Goal: Task Accomplishment & Management: Complete application form

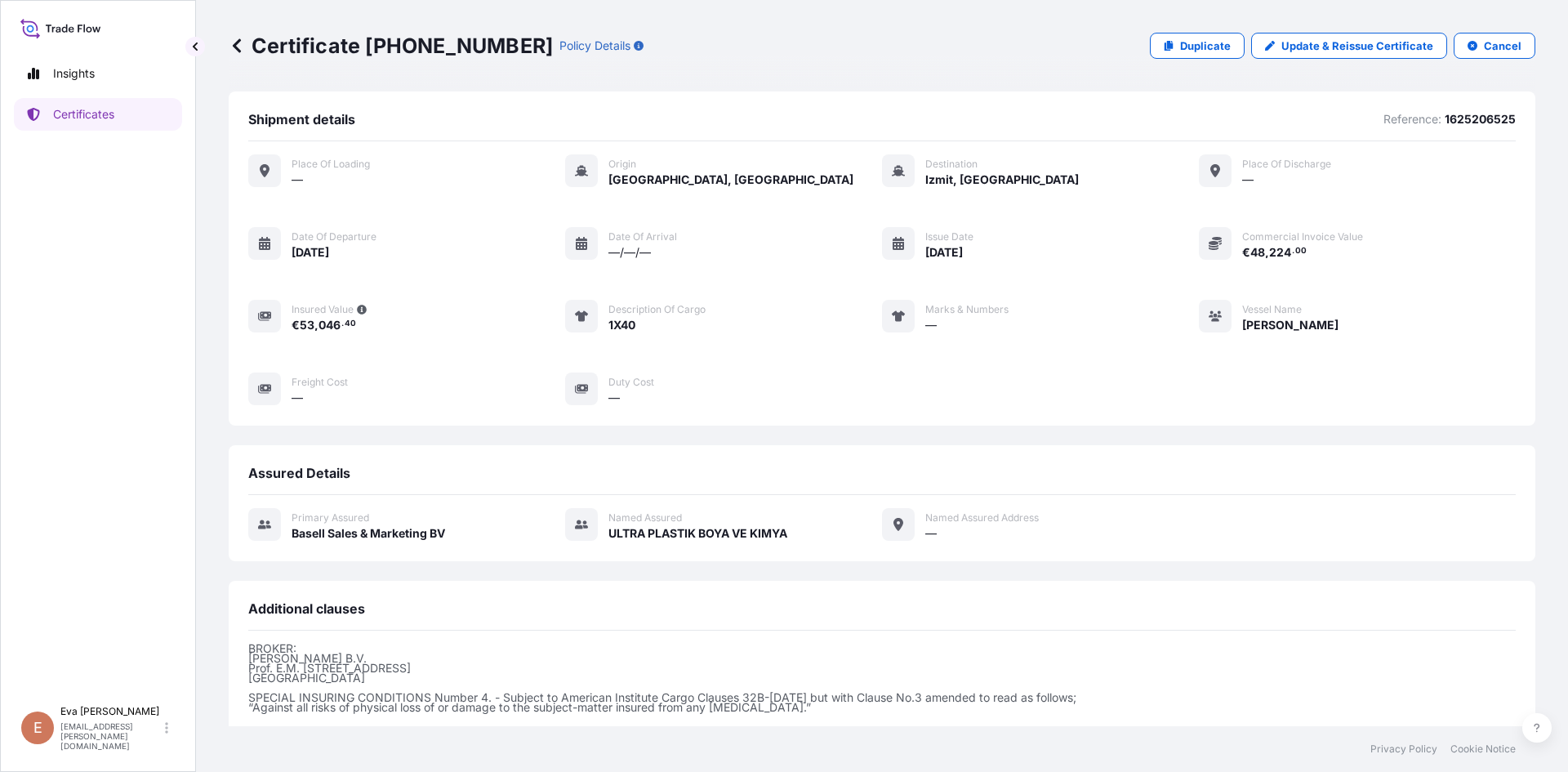
scroll to position [178, 0]
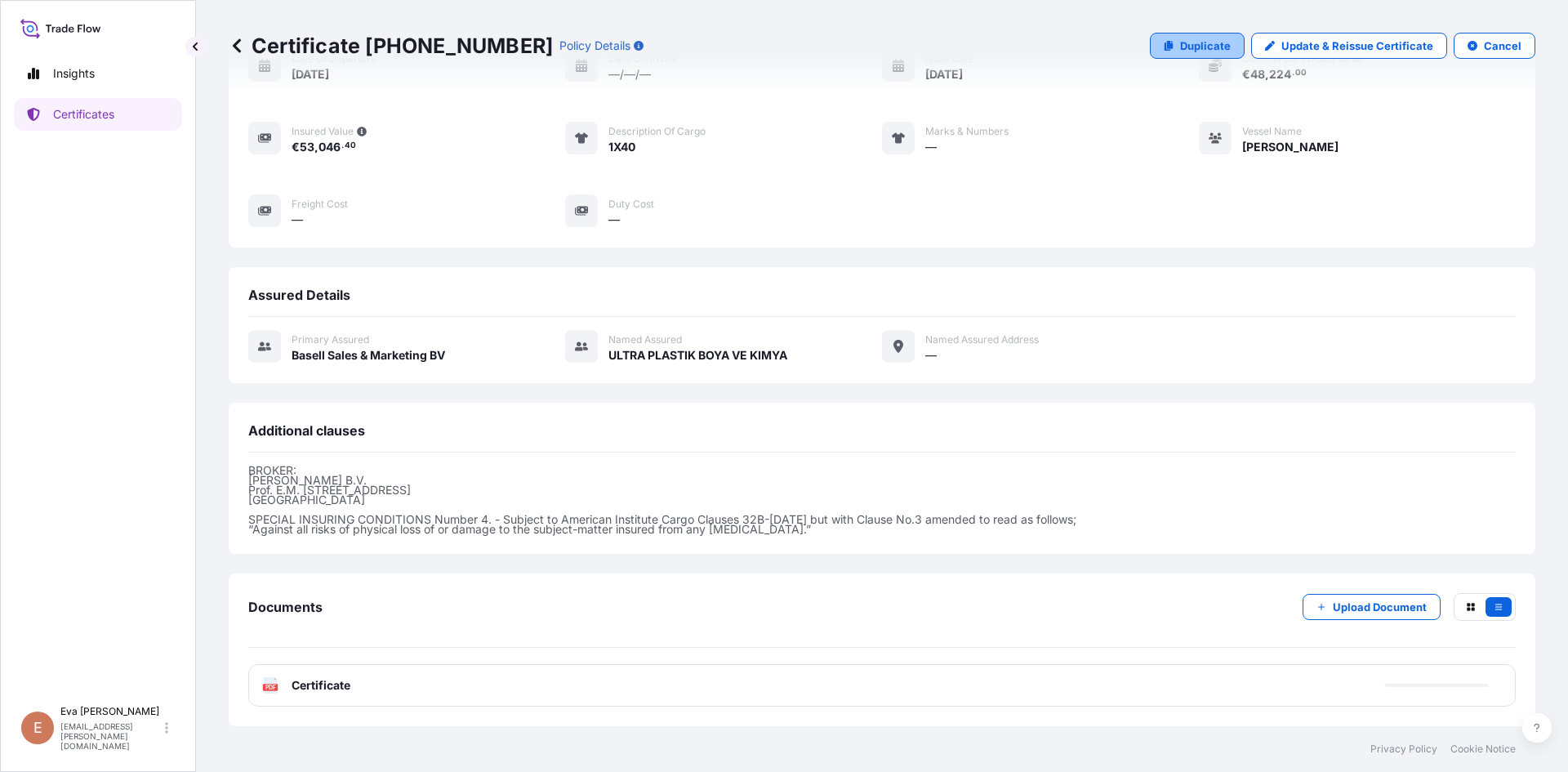
click at [1185, 49] on p "Duplicate" at bounding box center [1206, 45] width 51 height 16
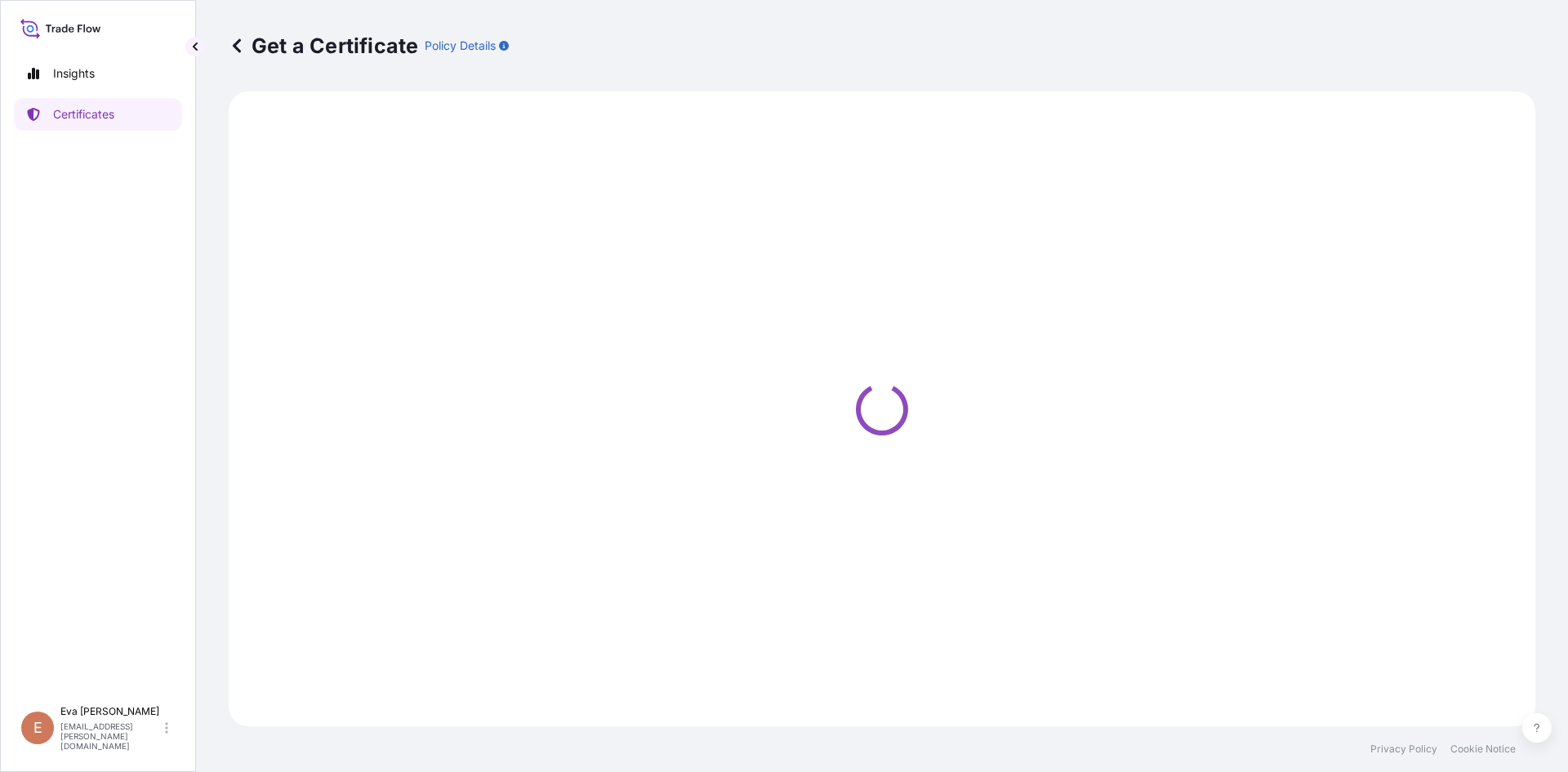
select select "Sea"
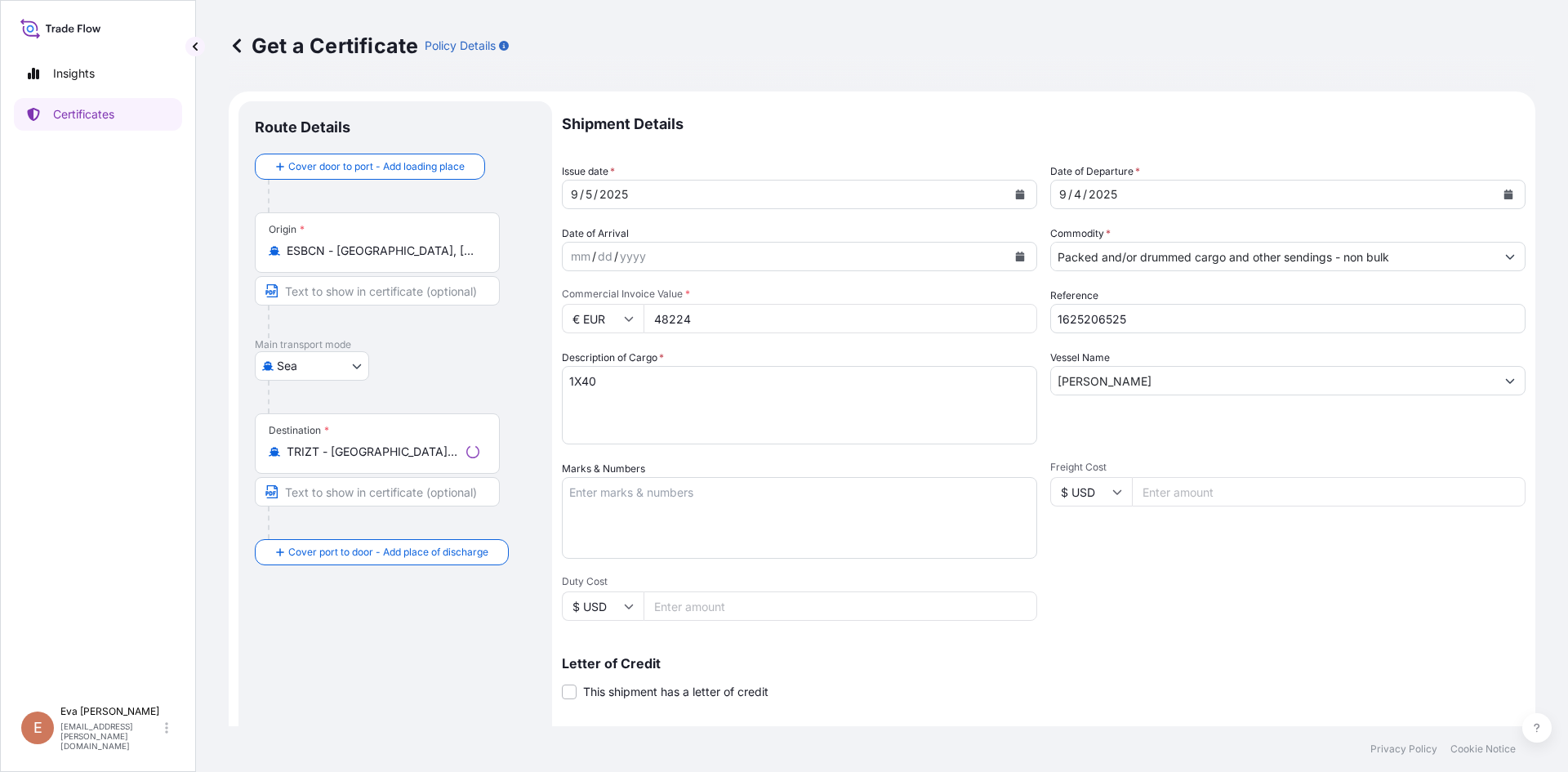
select select "32164"
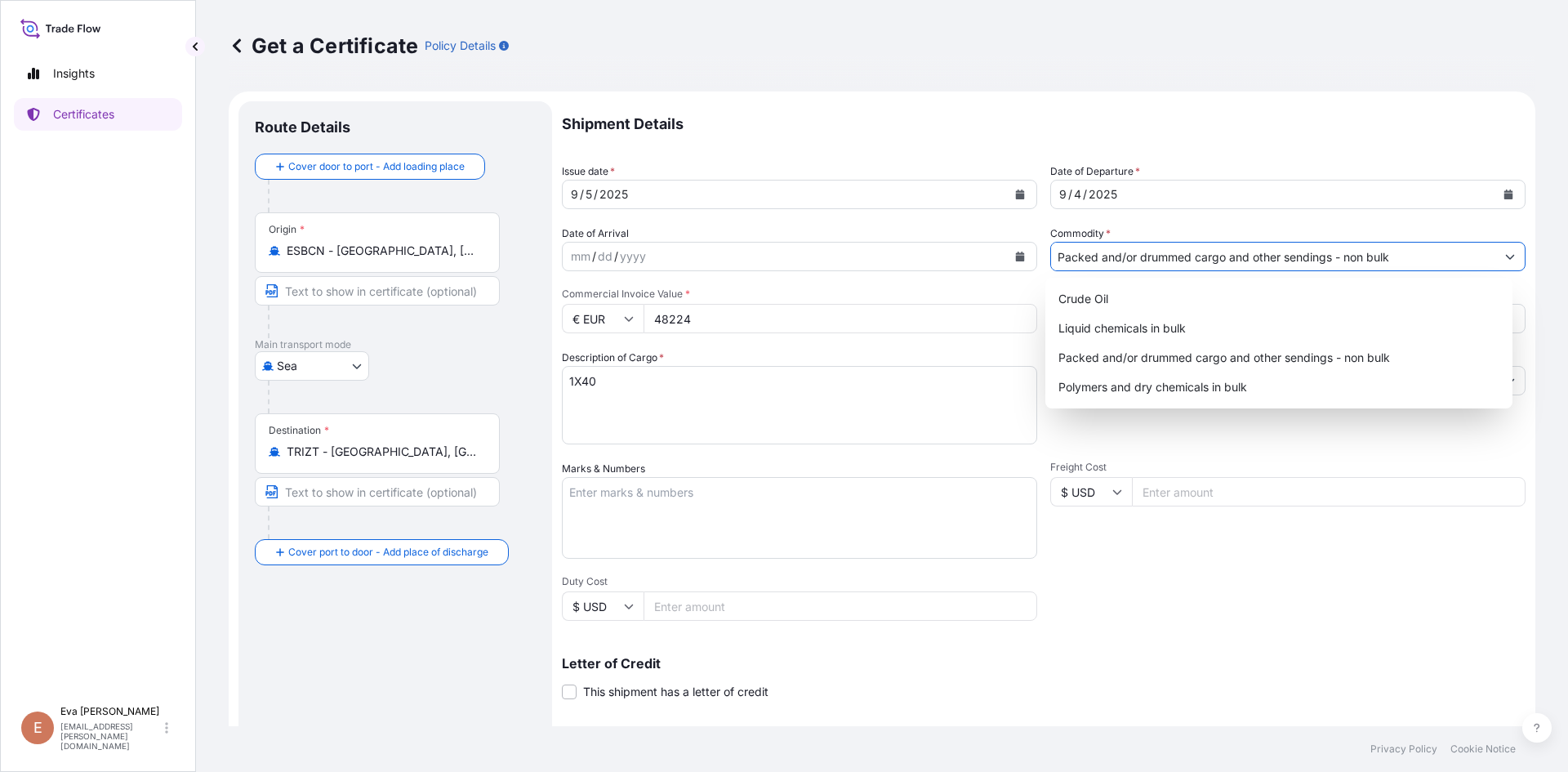
click at [1150, 256] on input "Packed and/or drummed cargo and other sendings - non bulk" at bounding box center [1273, 256] width 445 height 29
click at [1131, 386] on div "Polymers and dry chemicals in bulk" at bounding box center [1279, 386] width 455 height 29
type input "Polymers and dry chemicals in bulk"
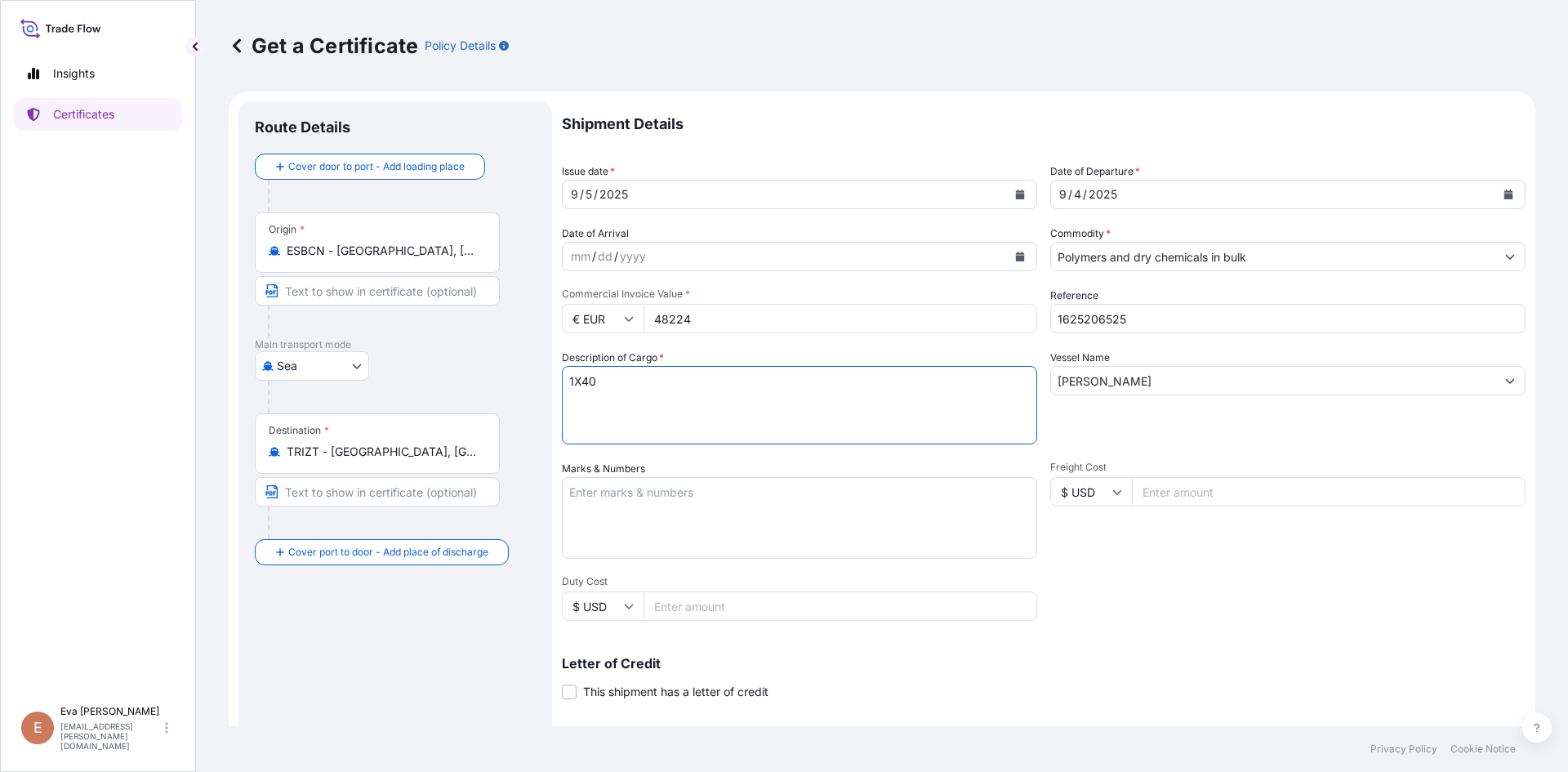
drag, startPoint x: 601, startPoint y: 380, endPoint x: 585, endPoint y: 386, distance: 17.1
click at [585, 386] on textarea "1X40" at bounding box center [799, 405] width 475 height 78
type textarea "1X20"
drag, startPoint x: 1108, startPoint y: 320, endPoint x: 1201, endPoint y: 326, distance: 93.2
click at [1199, 326] on input "1625206525" at bounding box center [1289, 318] width 475 height 29
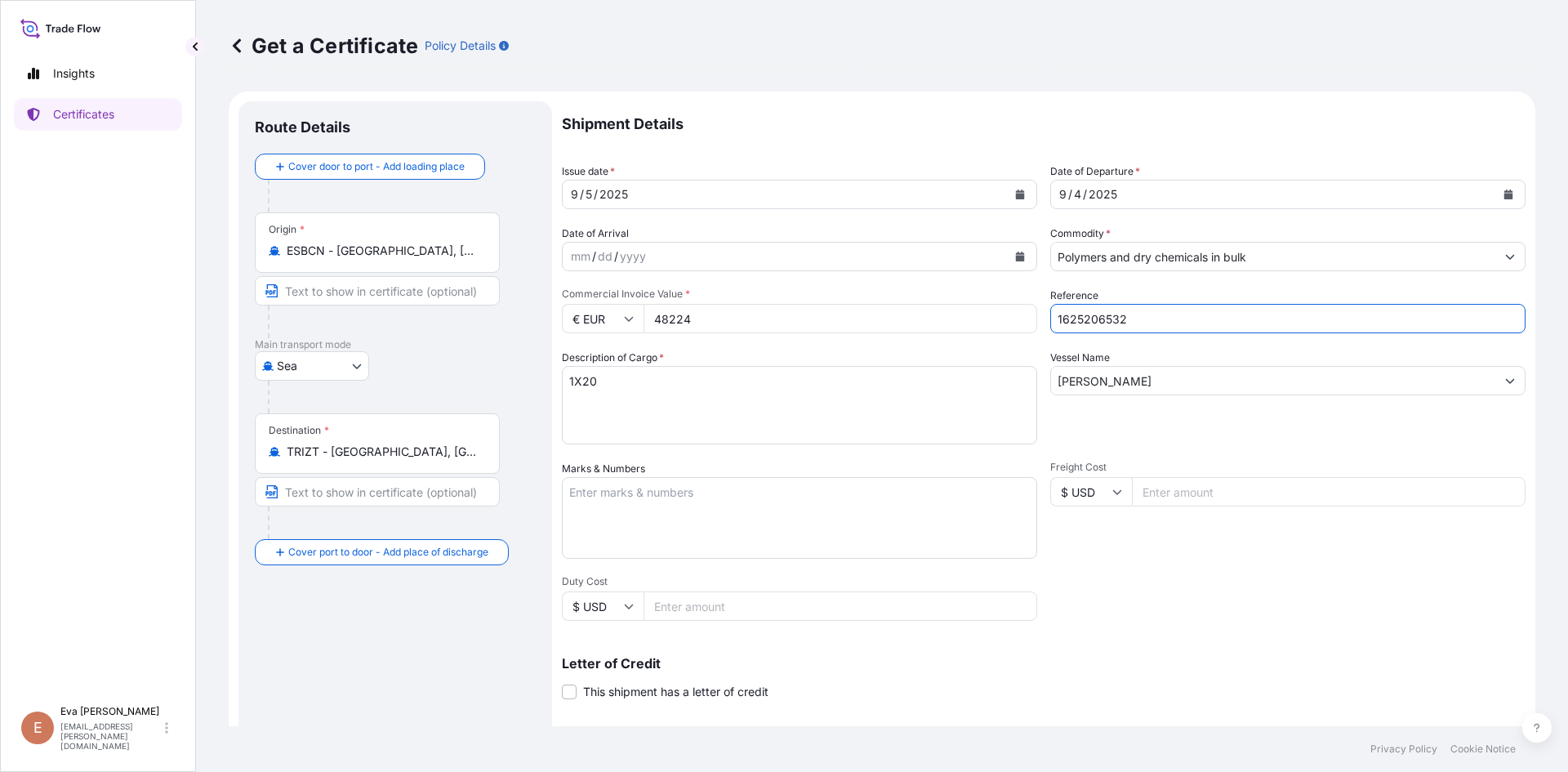
type input "1625206532"
drag, startPoint x: 711, startPoint y: 321, endPoint x: 569, endPoint y: 309, distance: 142.5
click at [570, 311] on div "€ EUR 48224" at bounding box center [799, 318] width 475 height 29
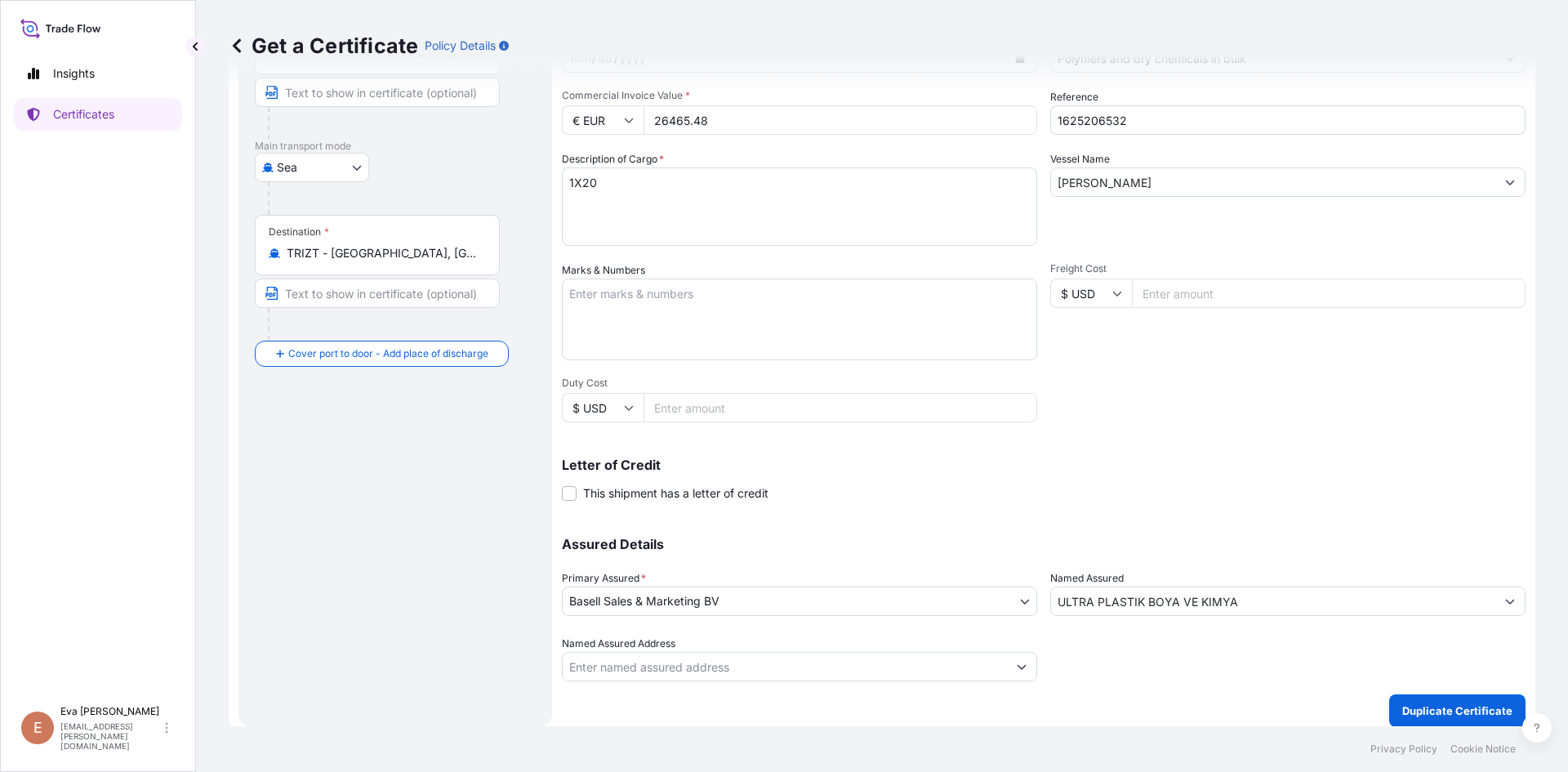
scroll to position [209, 0]
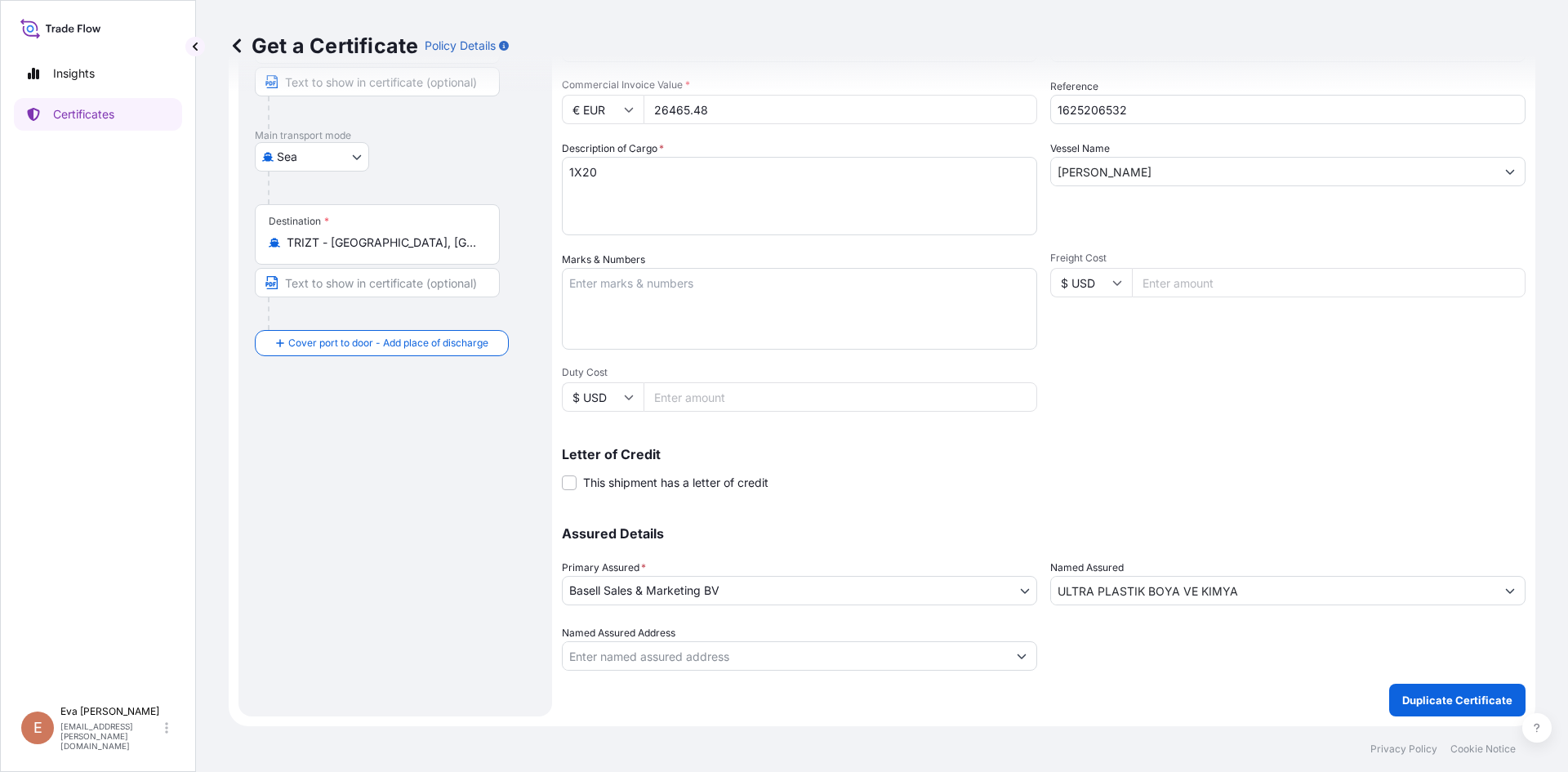
type input "26465.48"
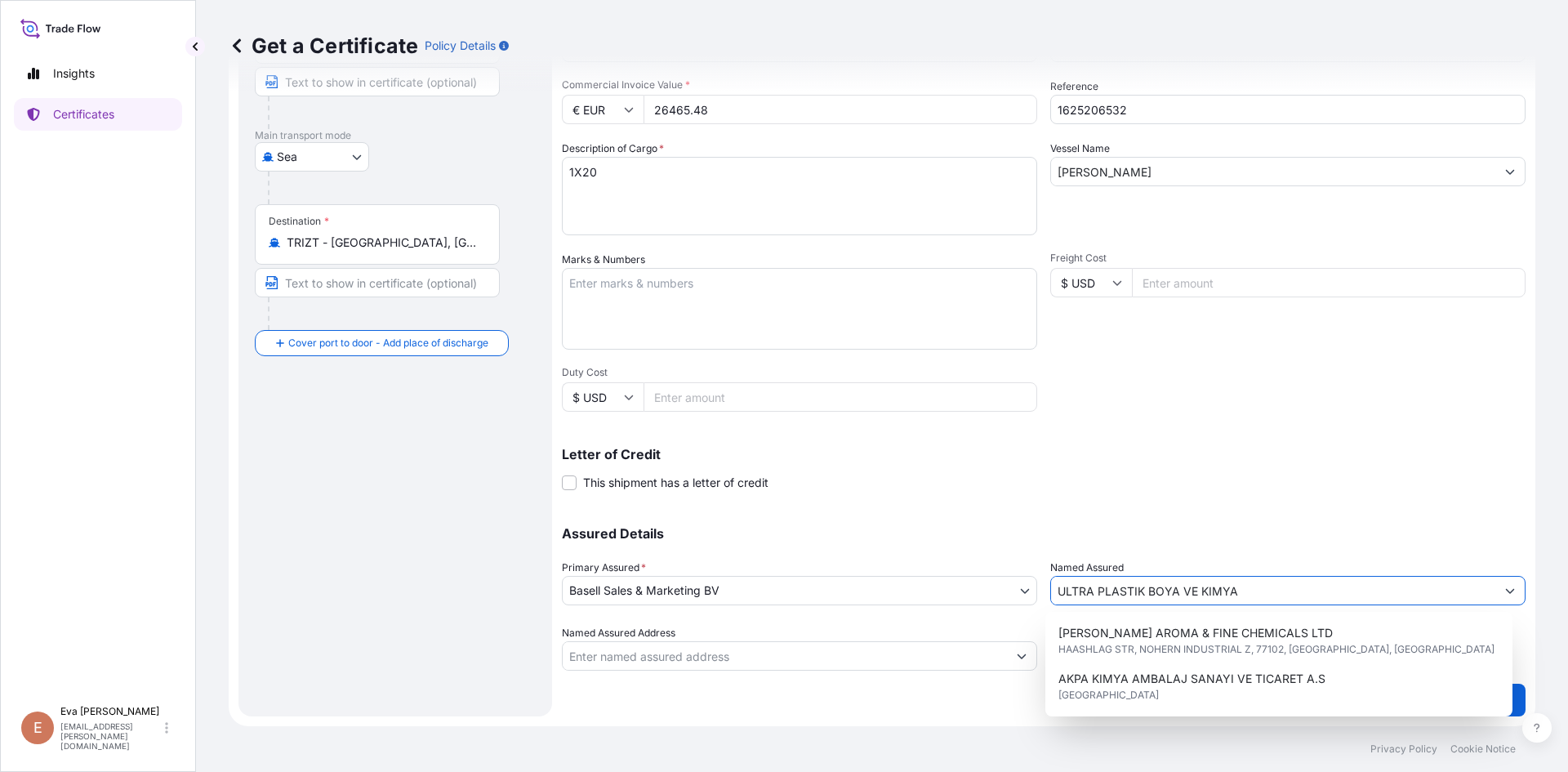
drag, startPoint x: 1257, startPoint y: 600, endPoint x: 860, endPoint y: 633, distance: 398.4
click at [860, 633] on div "Assured Details Primary Assured * Basell Sales & Marketing BV Basell Poliolefin…" at bounding box center [1044, 589] width 964 height 163
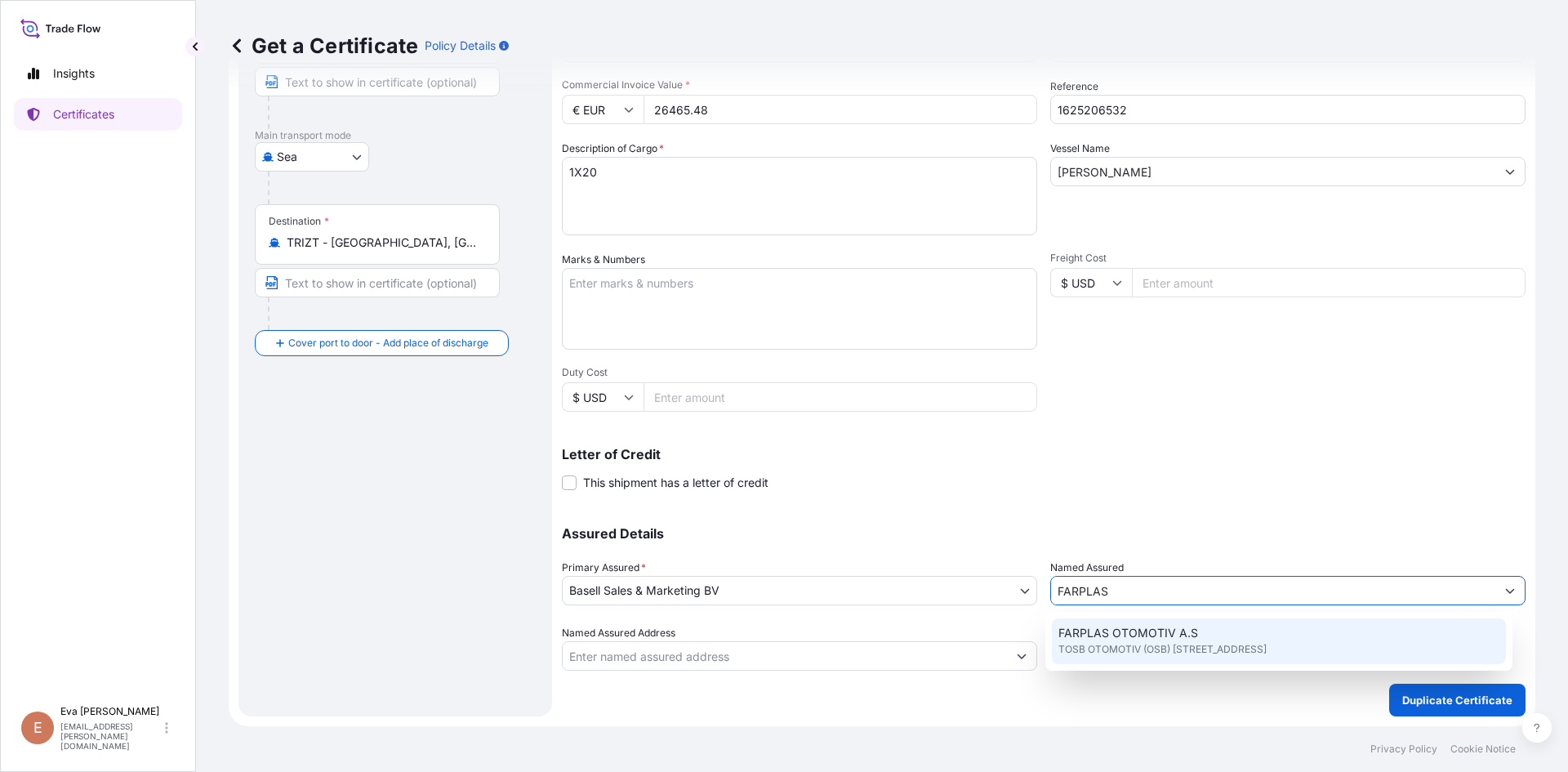
click at [1132, 634] on span "FARPLAS OTOMOTIV A.S" at bounding box center [1129, 633] width 140 height 16
type input "FARPLAS OTOMOTIV A.S"
type input "TOSB OTOMOTIV (OSB) MAH.3.CAD NO:11/2"
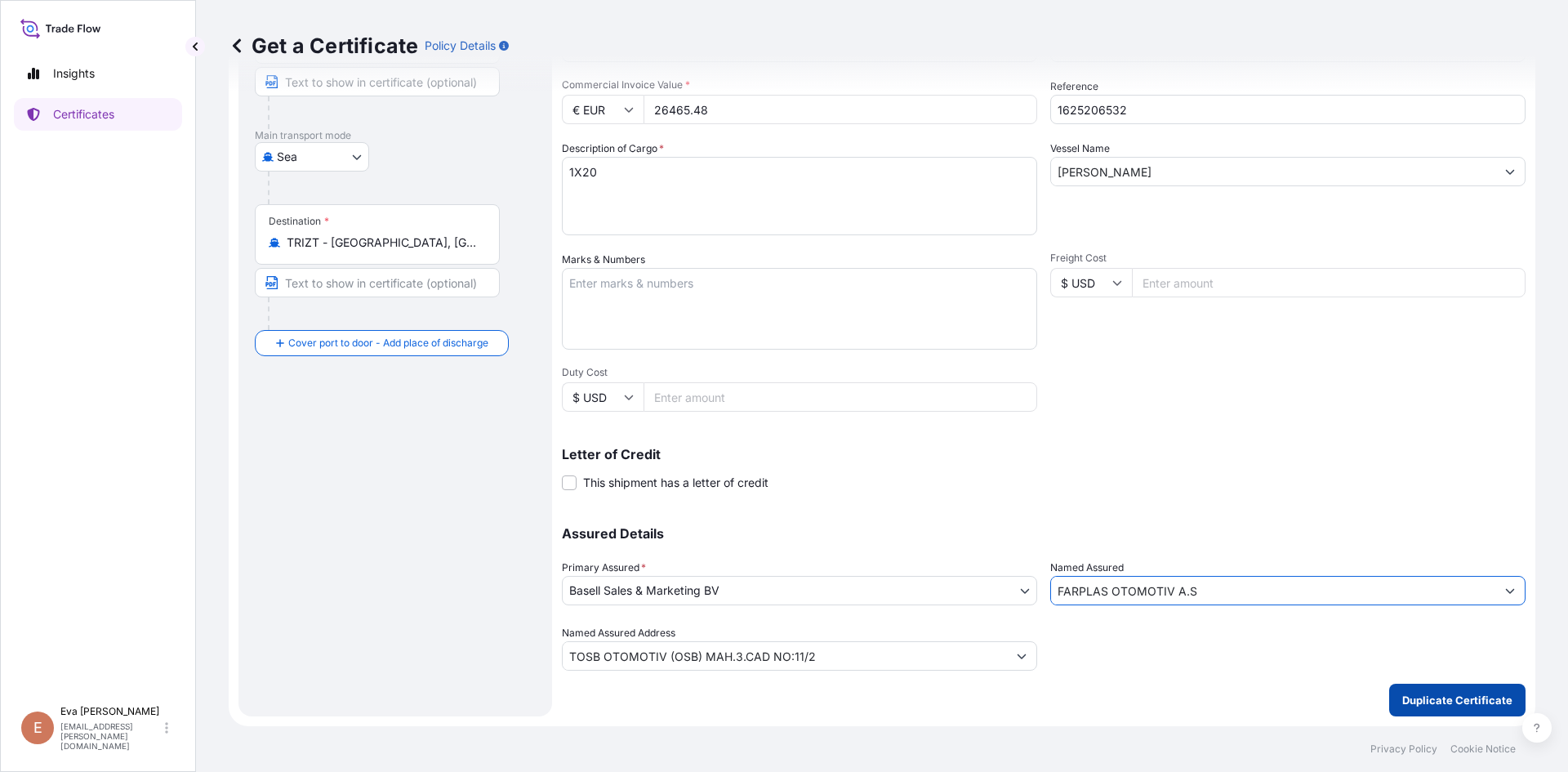
type input "FARPLAS OTOMOTIV A.S"
click at [1431, 702] on p "Duplicate Certificate" at bounding box center [1458, 699] width 111 height 16
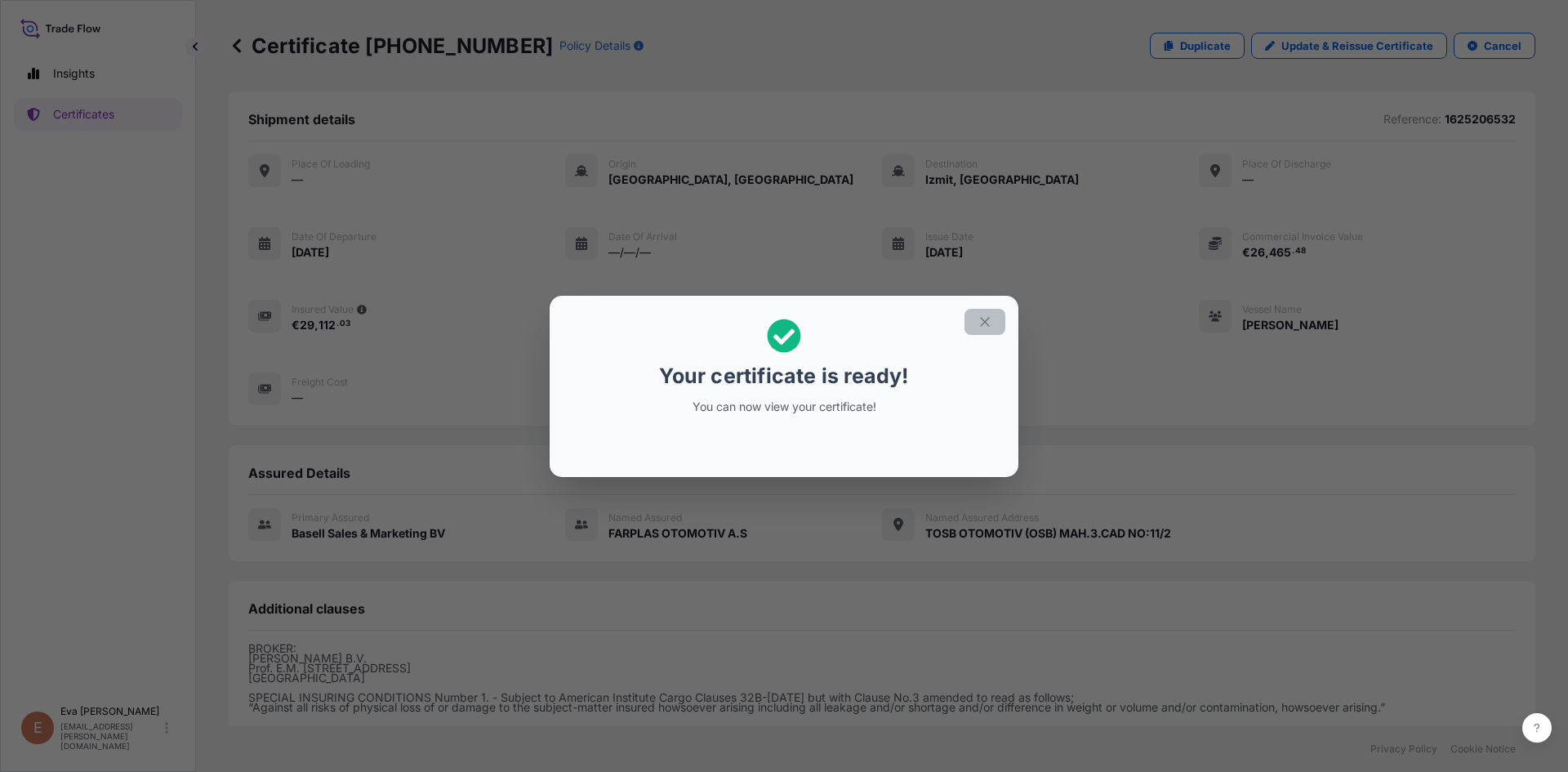
click at [986, 324] on icon "button" at bounding box center [985, 322] width 15 height 15
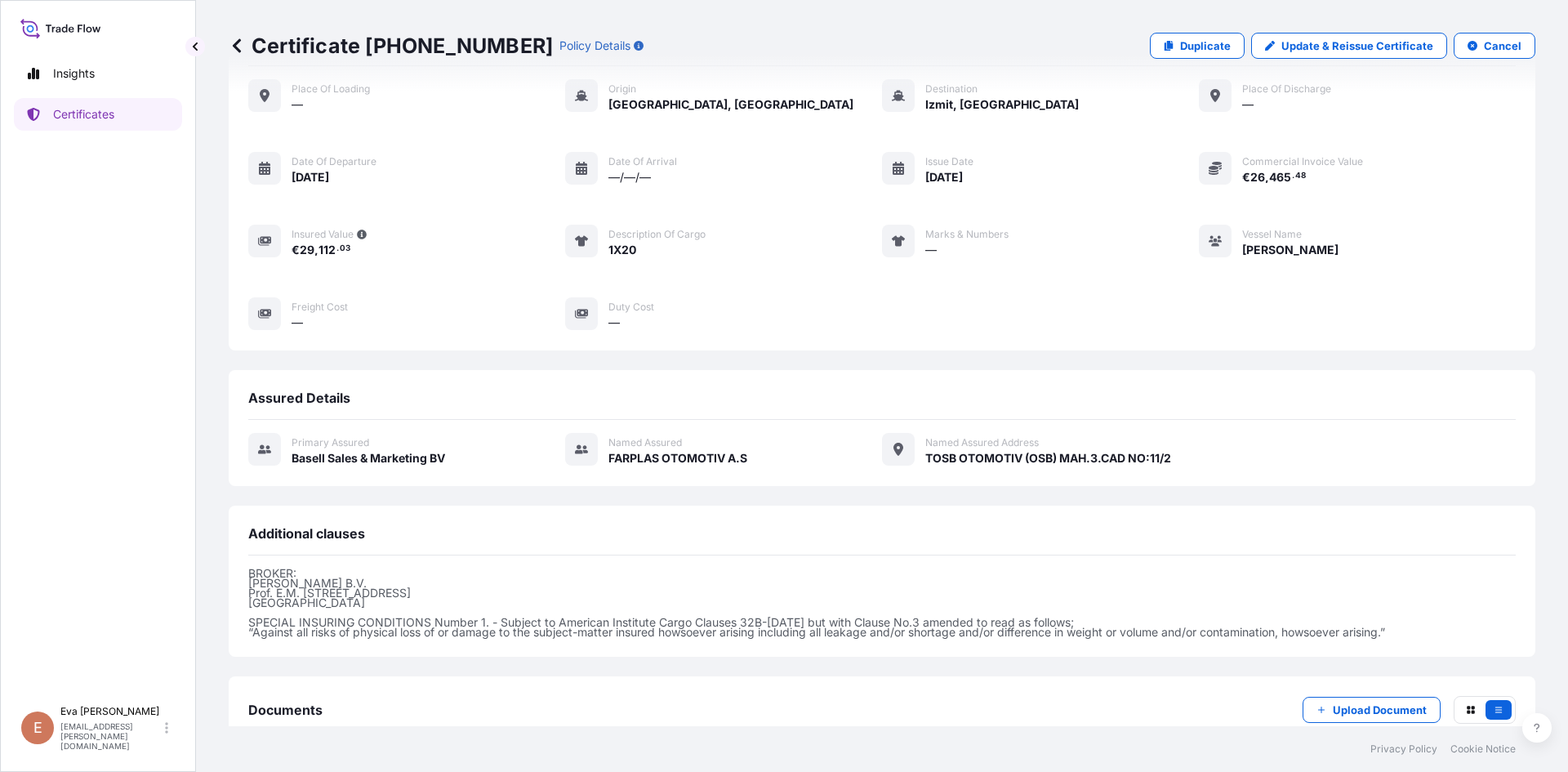
scroll to position [178, 0]
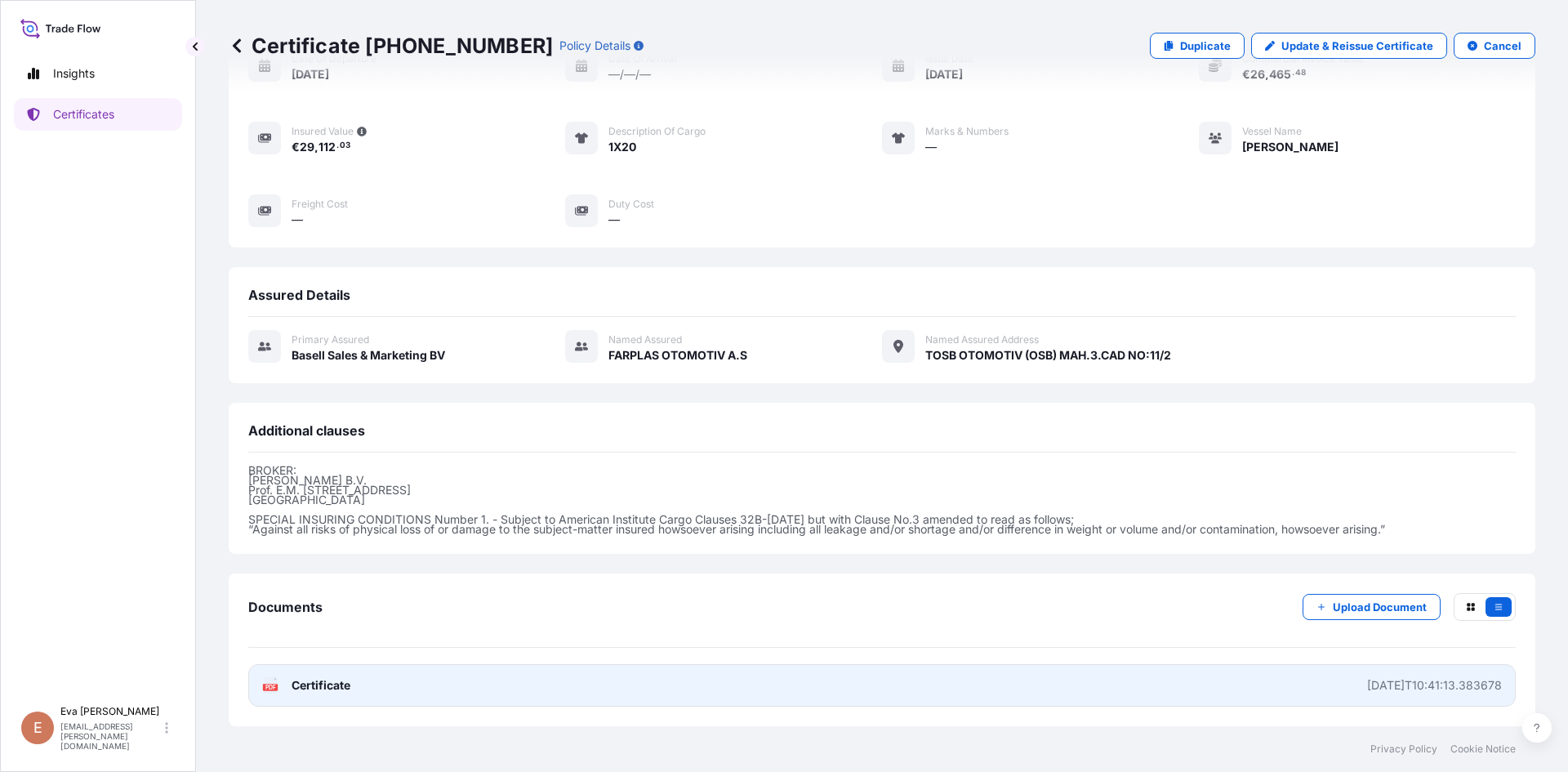
click at [270, 684] on text "PDF" at bounding box center [271, 687] width 11 height 5
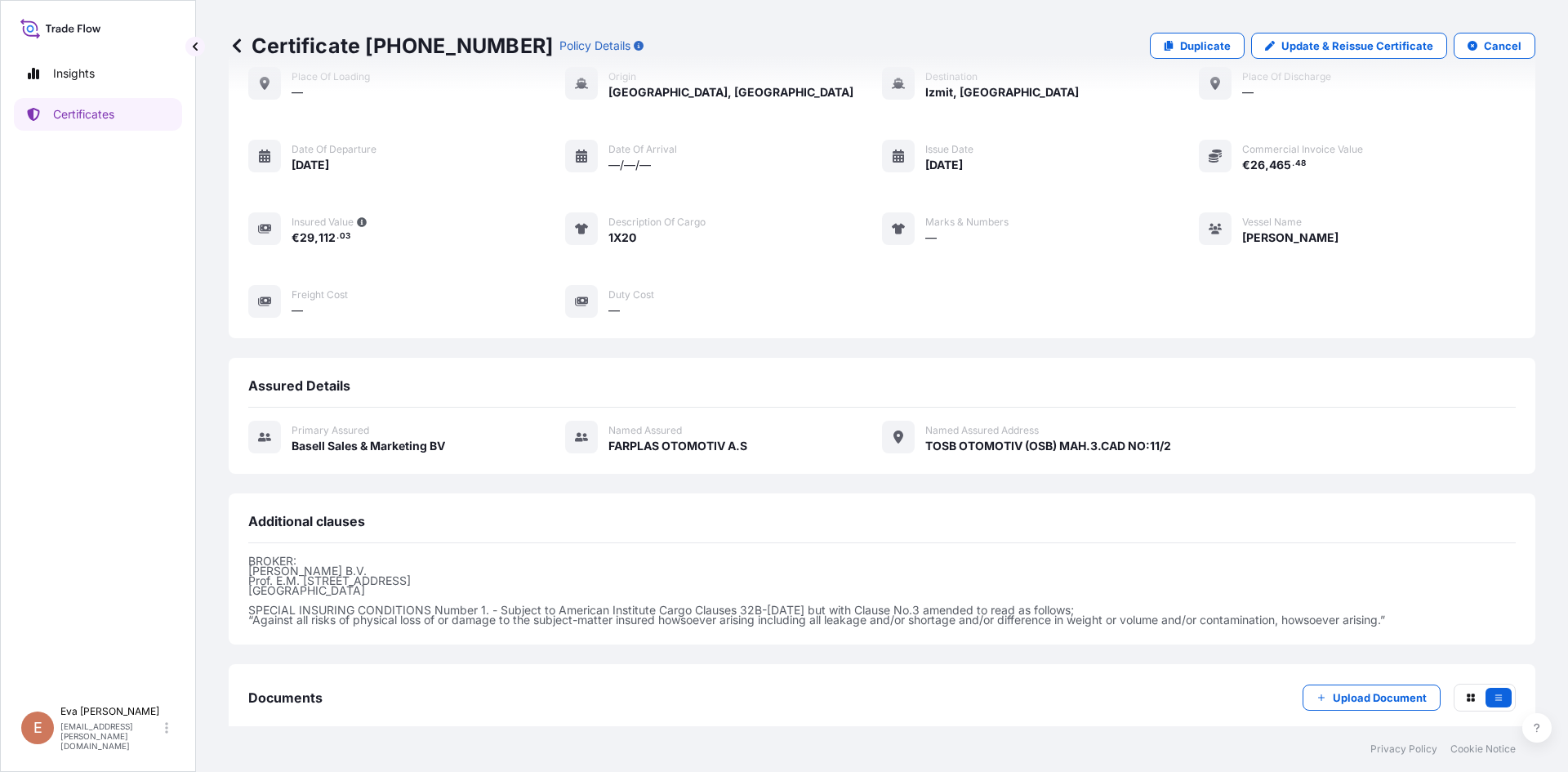
scroll to position [0, 0]
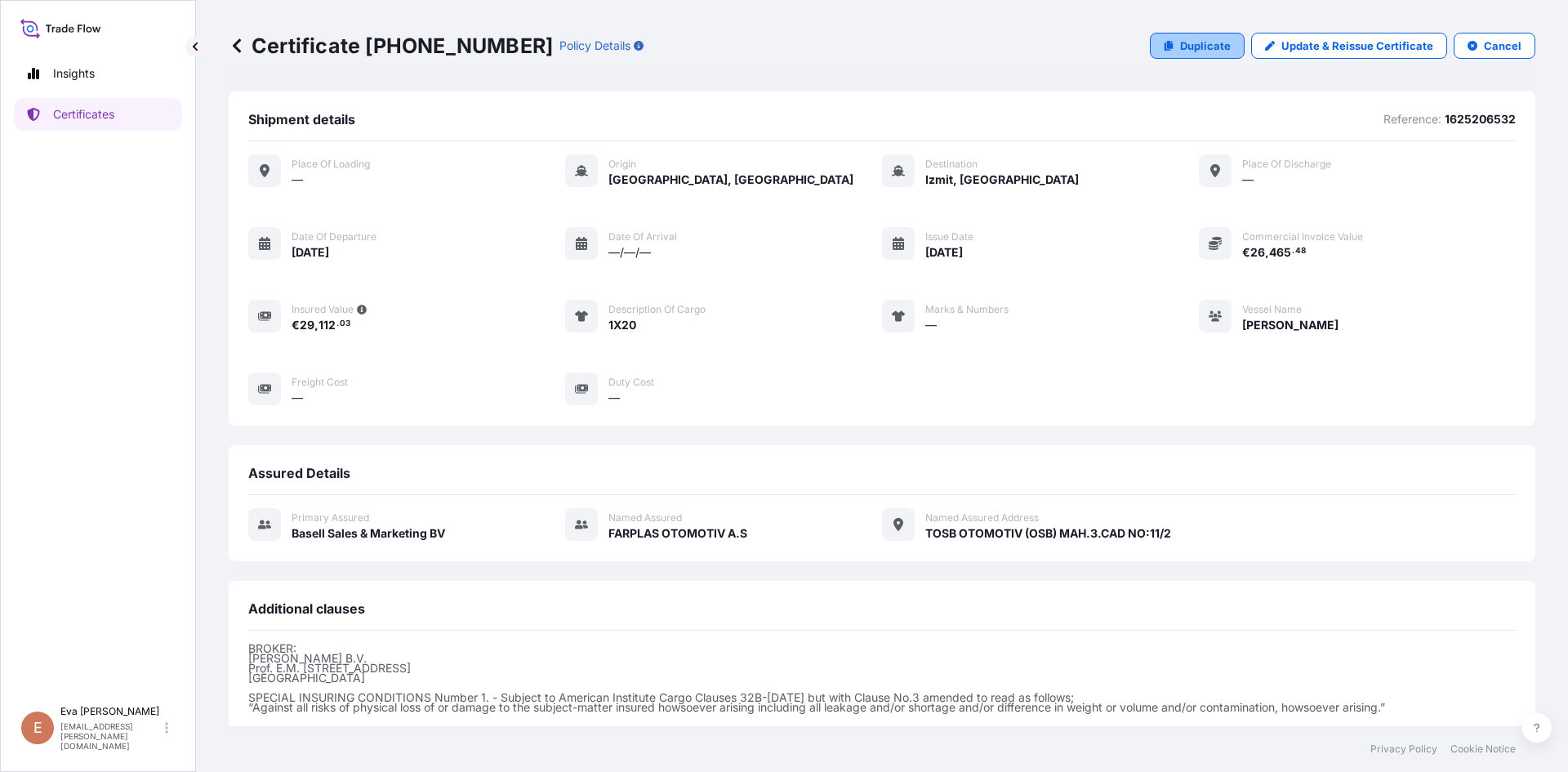
click at [1187, 54] on p "Duplicate" at bounding box center [1206, 45] width 51 height 16
select select "Sea"
select select "32164"
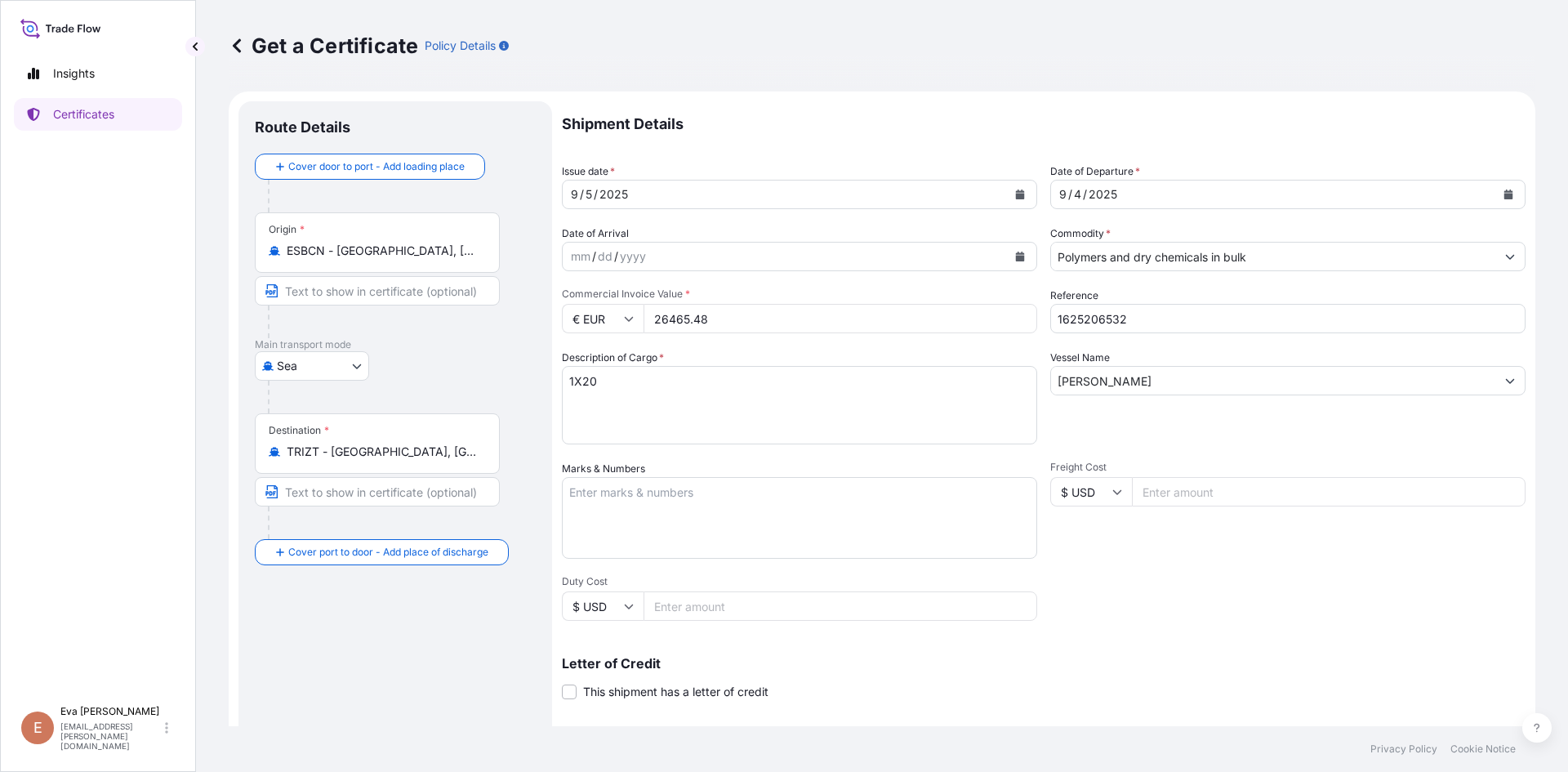
drag, startPoint x: 730, startPoint y: 312, endPoint x: 612, endPoint y: 319, distance: 118.2
click at [619, 321] on div "€ EUR 26465.48" at bounding box center [799, 318] width 475 height 29
type input "32737.44"
drag, startPoint x: 1119, startPoint y: 324, endPoint x: 1094, endPoint y: 329, distance: 25.5
click at [1094, 329] on input "1625206532" at bounding box center [1289, 318] width 475 height 29
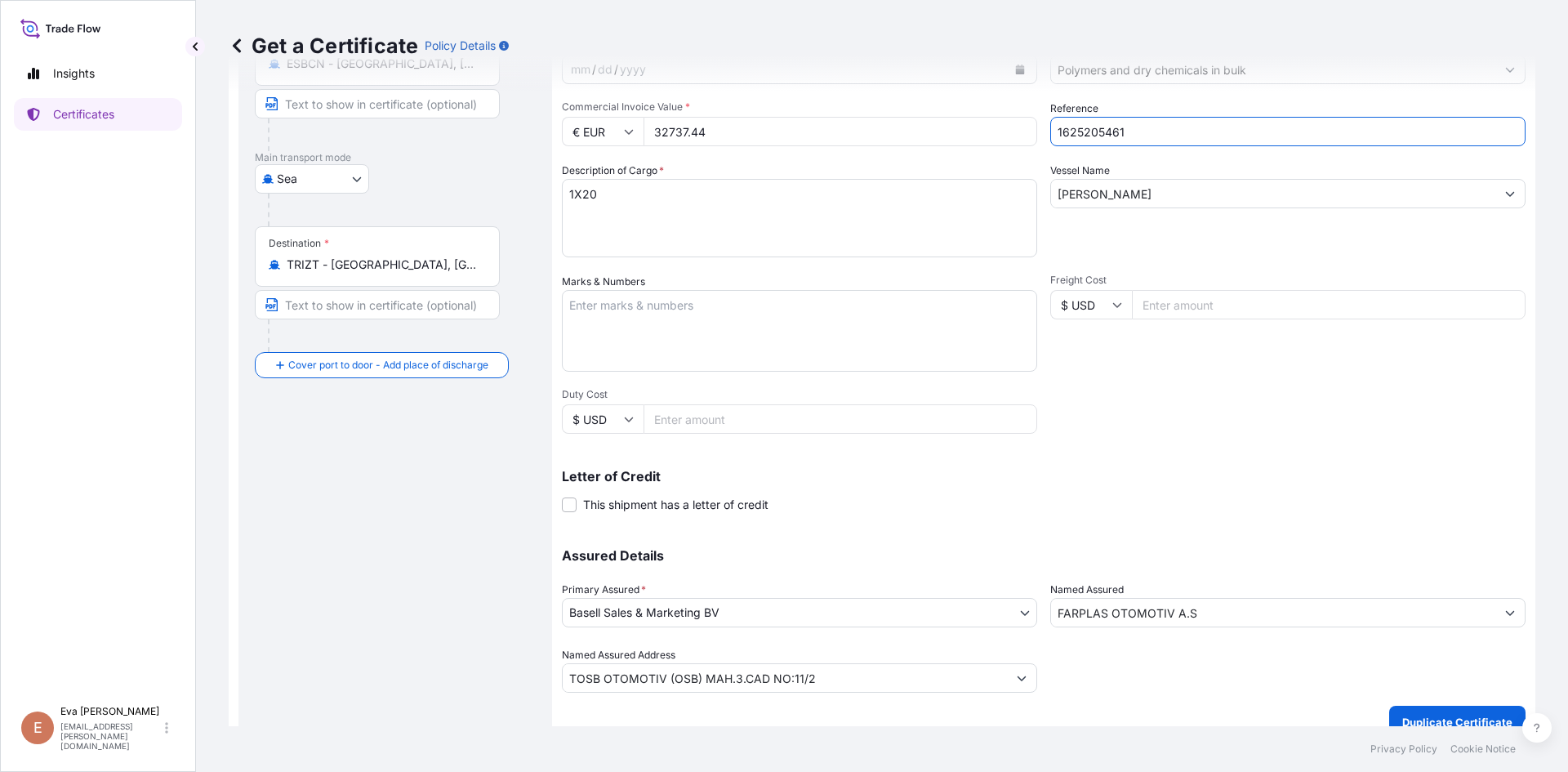
scroll to position [209, 0]
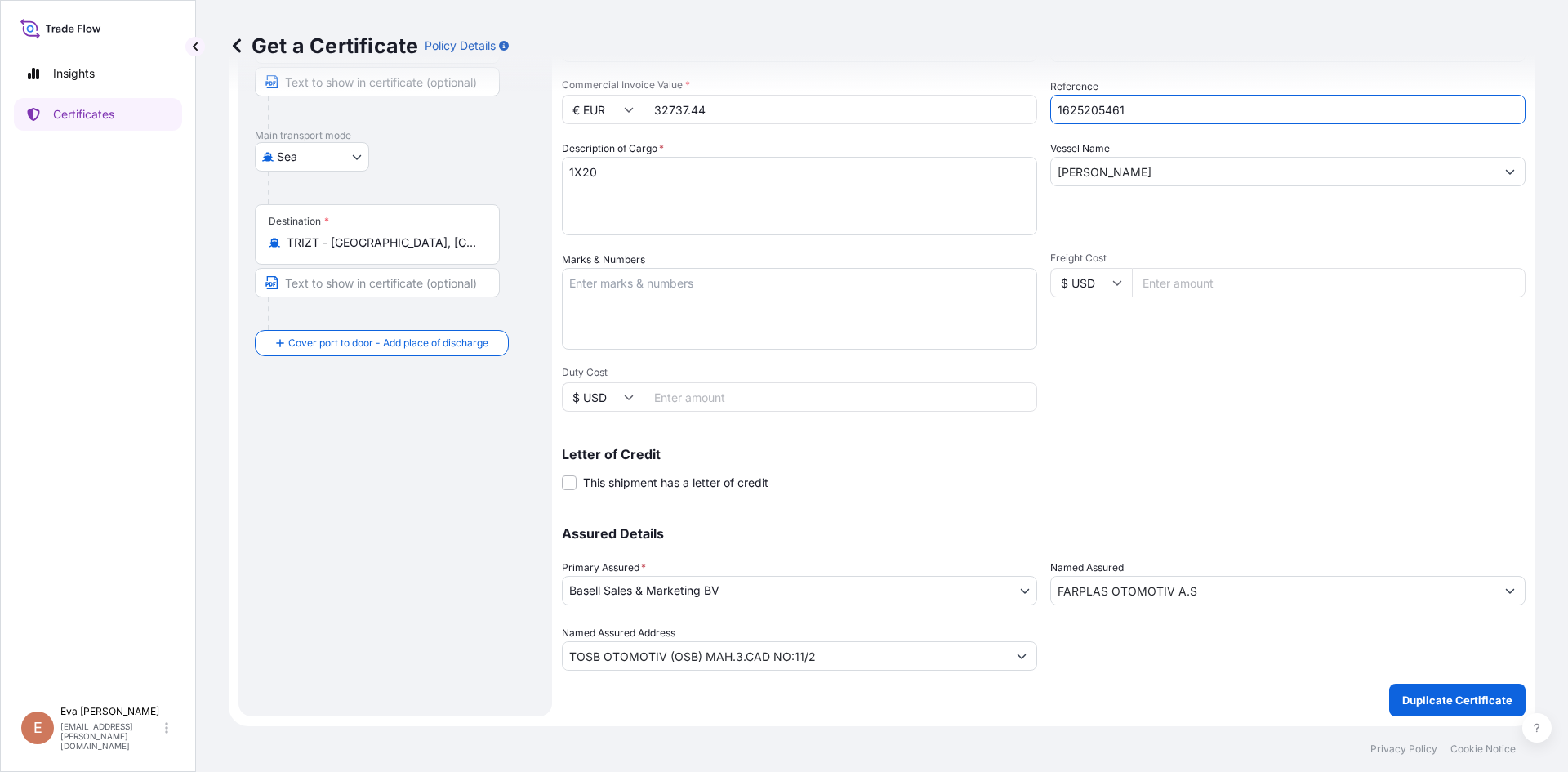
type input "1625205461"
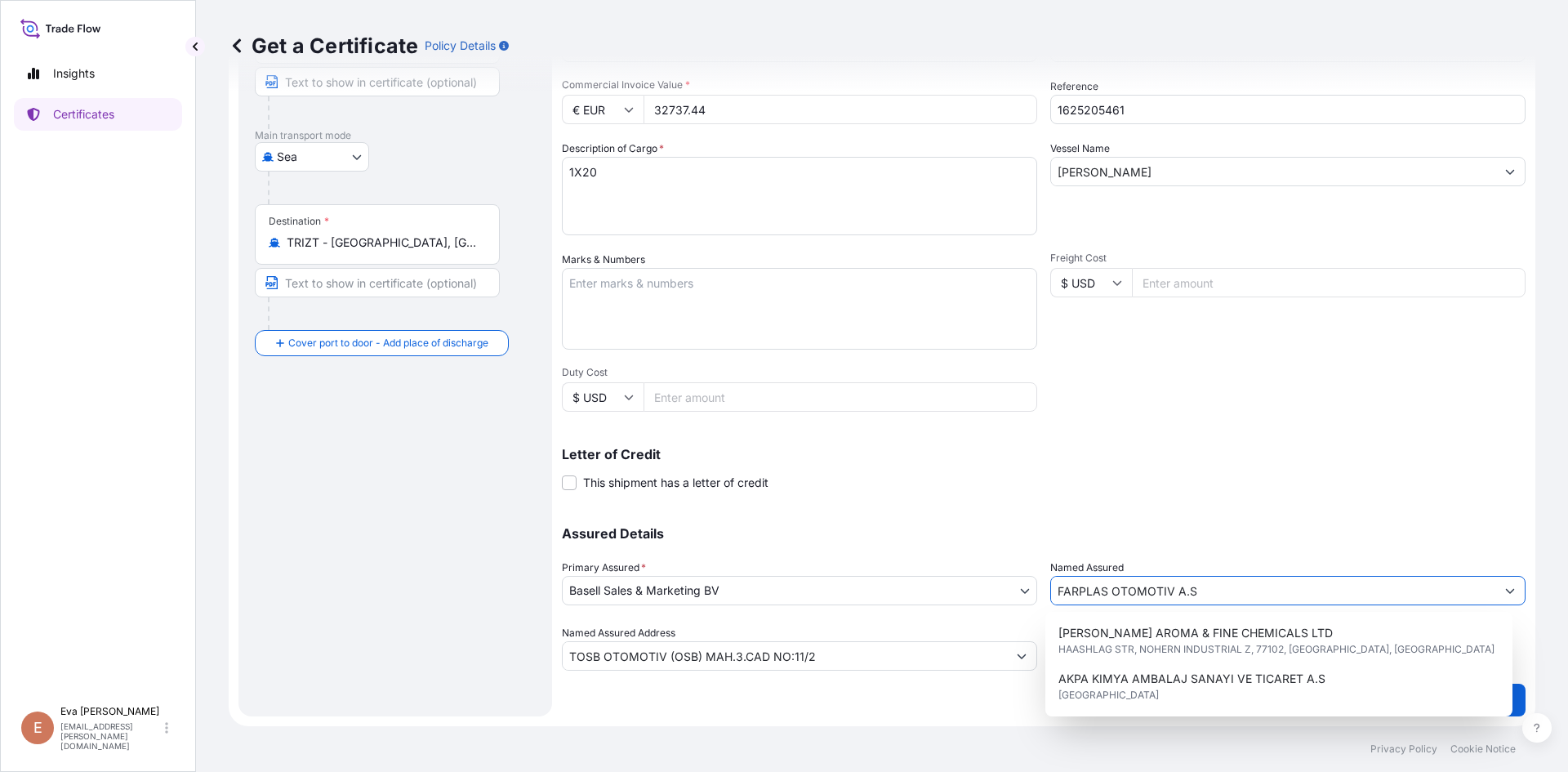
drag, startPoint x: 1142, startPoint y: 600, endPoint x: 906, endPoint y: 592, distance: 236.1
click at [906, 592] on div "Assured Details Primary Assured * Basell Sales & Marketing BV Basell Poliolefin…" at bounding box center [1044, 589] width 964 height 163
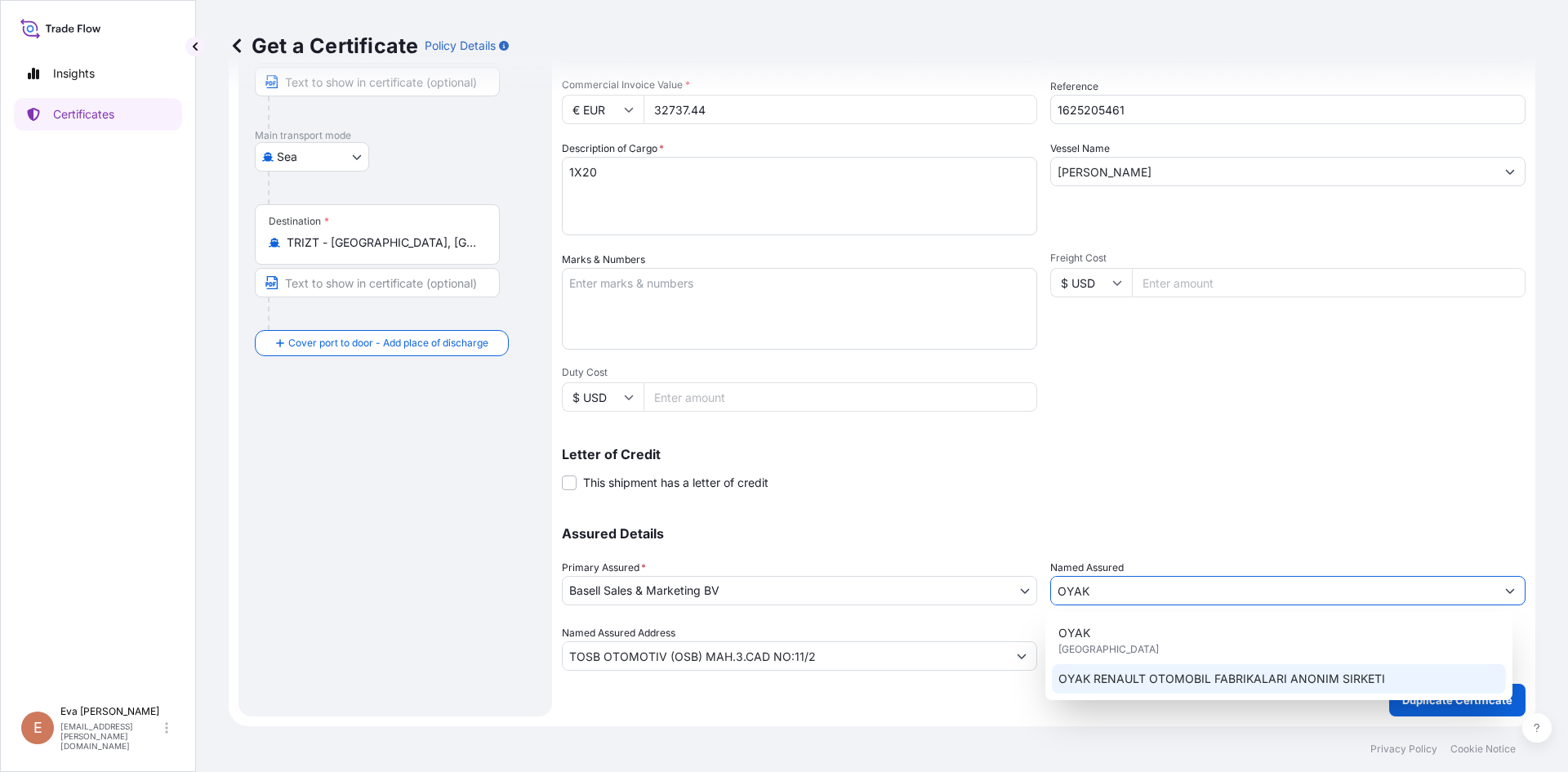
click at [1165, 674] on span "OYAK RENAULT OTOMOBIL FABRIKALARI ANONIM SIRKETI" at bounding box center [1222, 679] width 327 height 16
type input "OYAK RENAULT OTOMOBIL FABRIKALARI ANONIM SIRKETI"
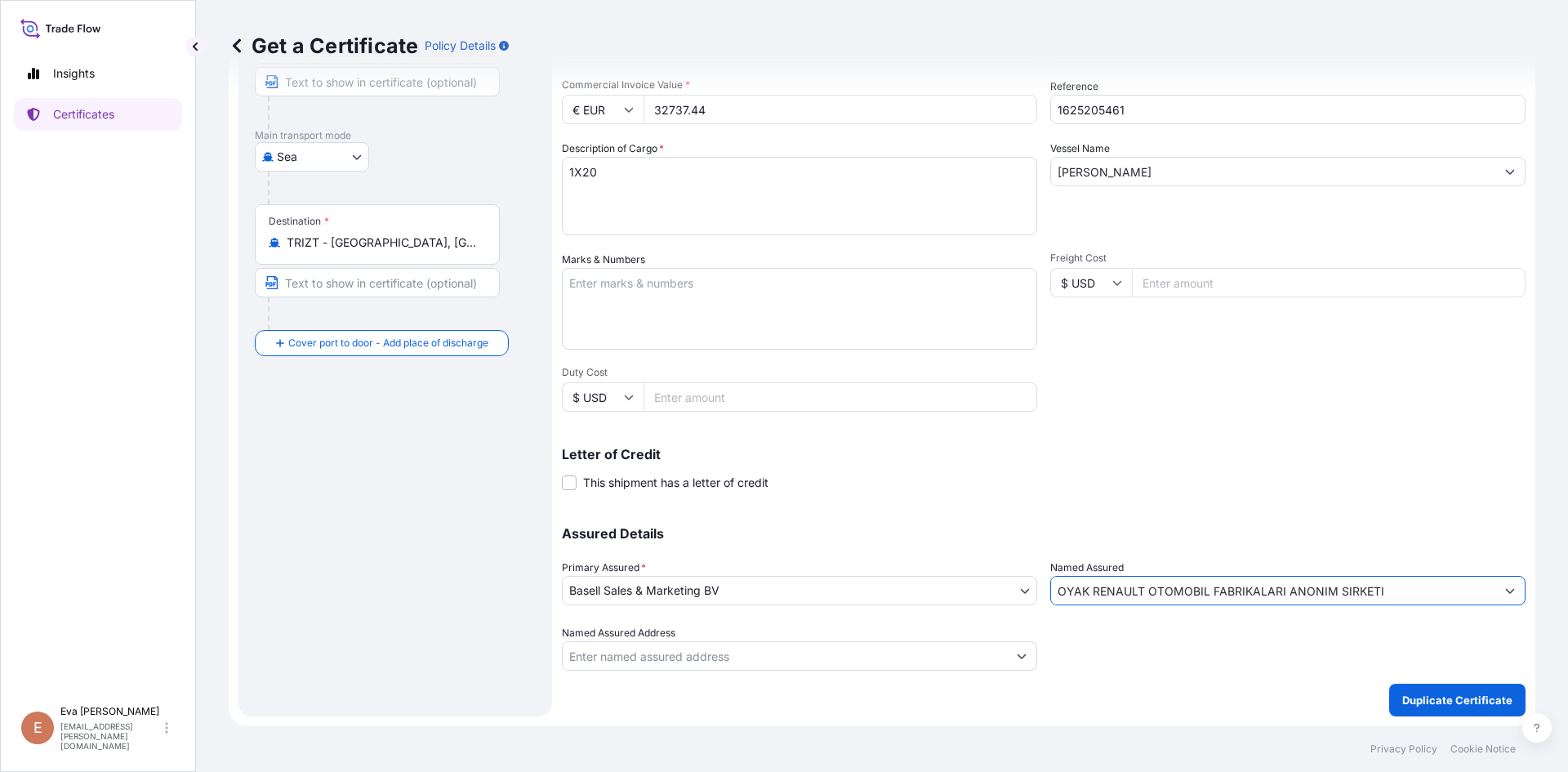
type input "OYAK RENAULT OTOMOBIL FABRIKALARI ANONIM SIRKETI"
click at [1421, 699] on p "Duplicate Certificate" at bounding box center [1458, 699] width 111 height 16
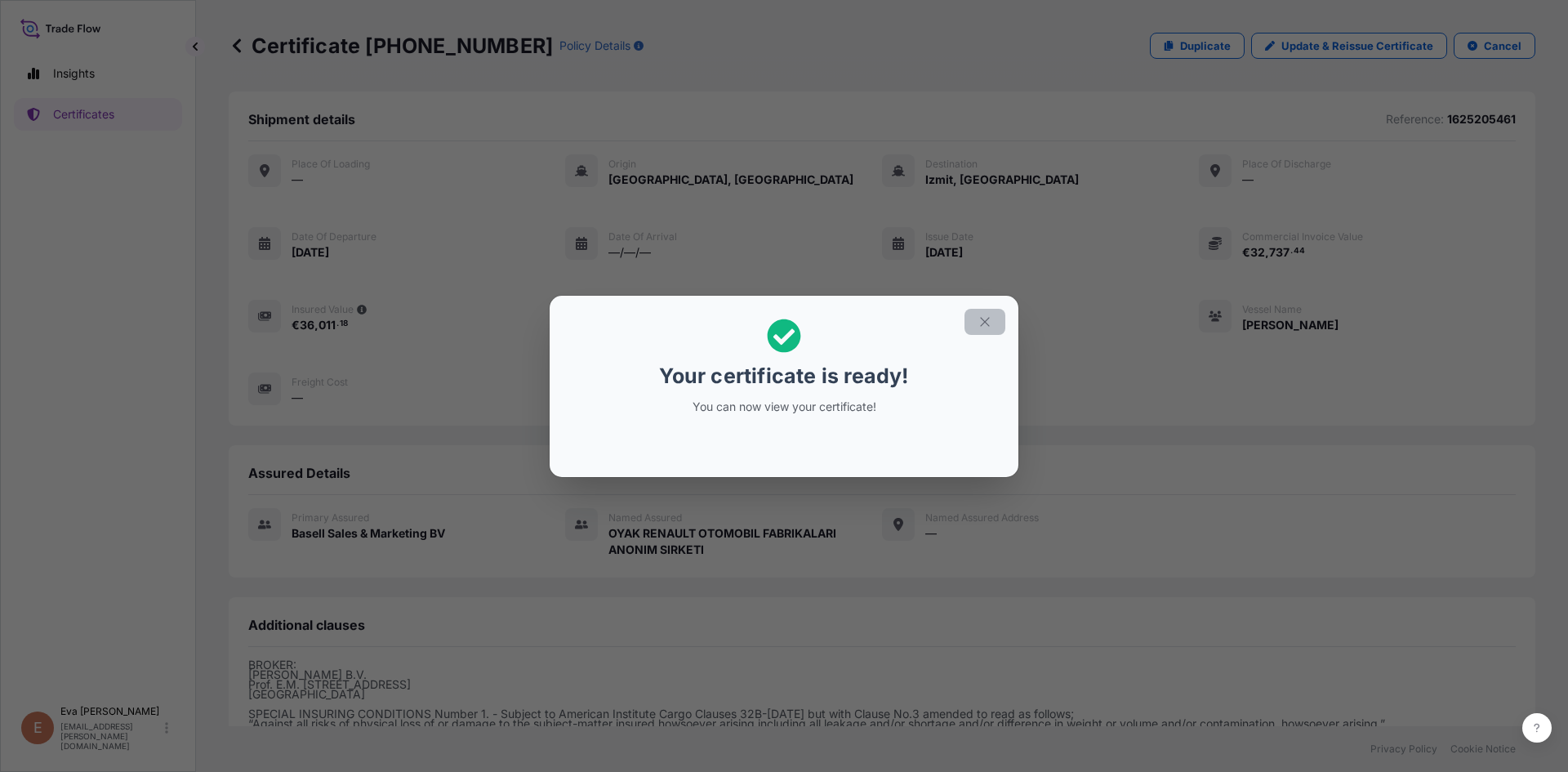
click at [975, 326] on button "button" at bounding box center [985, 321] width 41 height 26
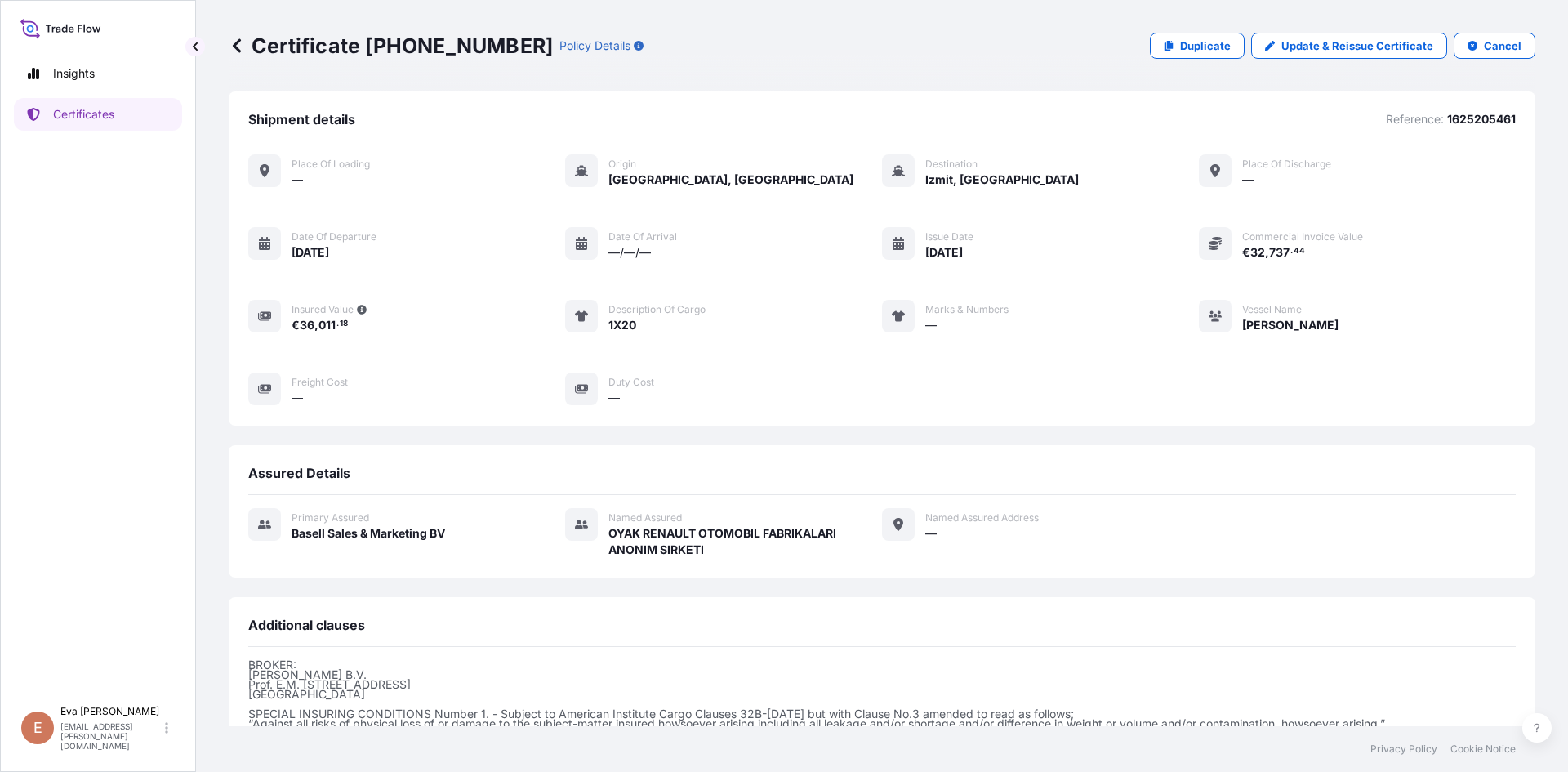
scroll to position [194, 0]
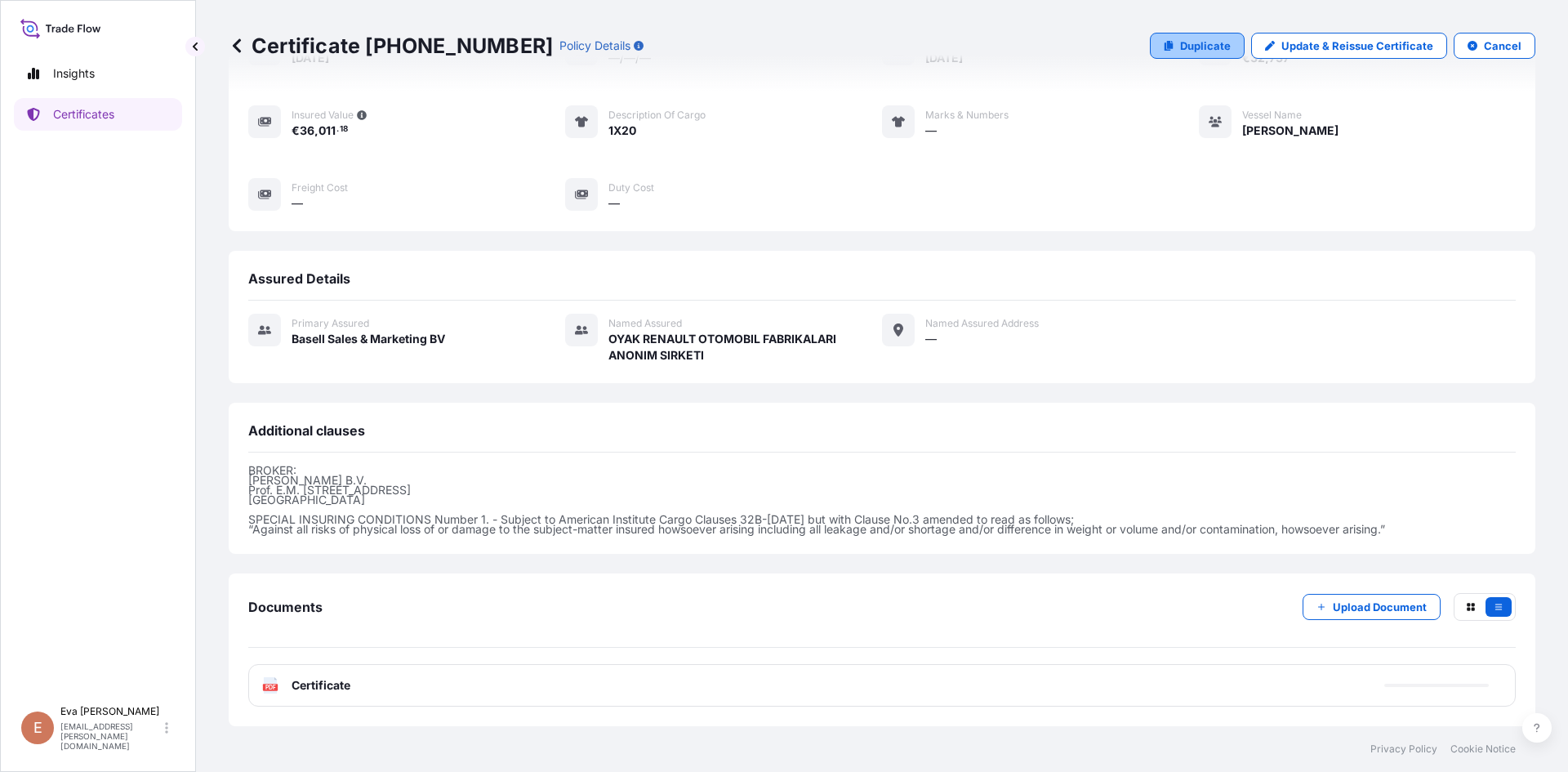
click at [1193, 49] on p "Duplicate" at bounding box center [1206, 45] width 51 height 16
select select "Sea"
select select "32164"
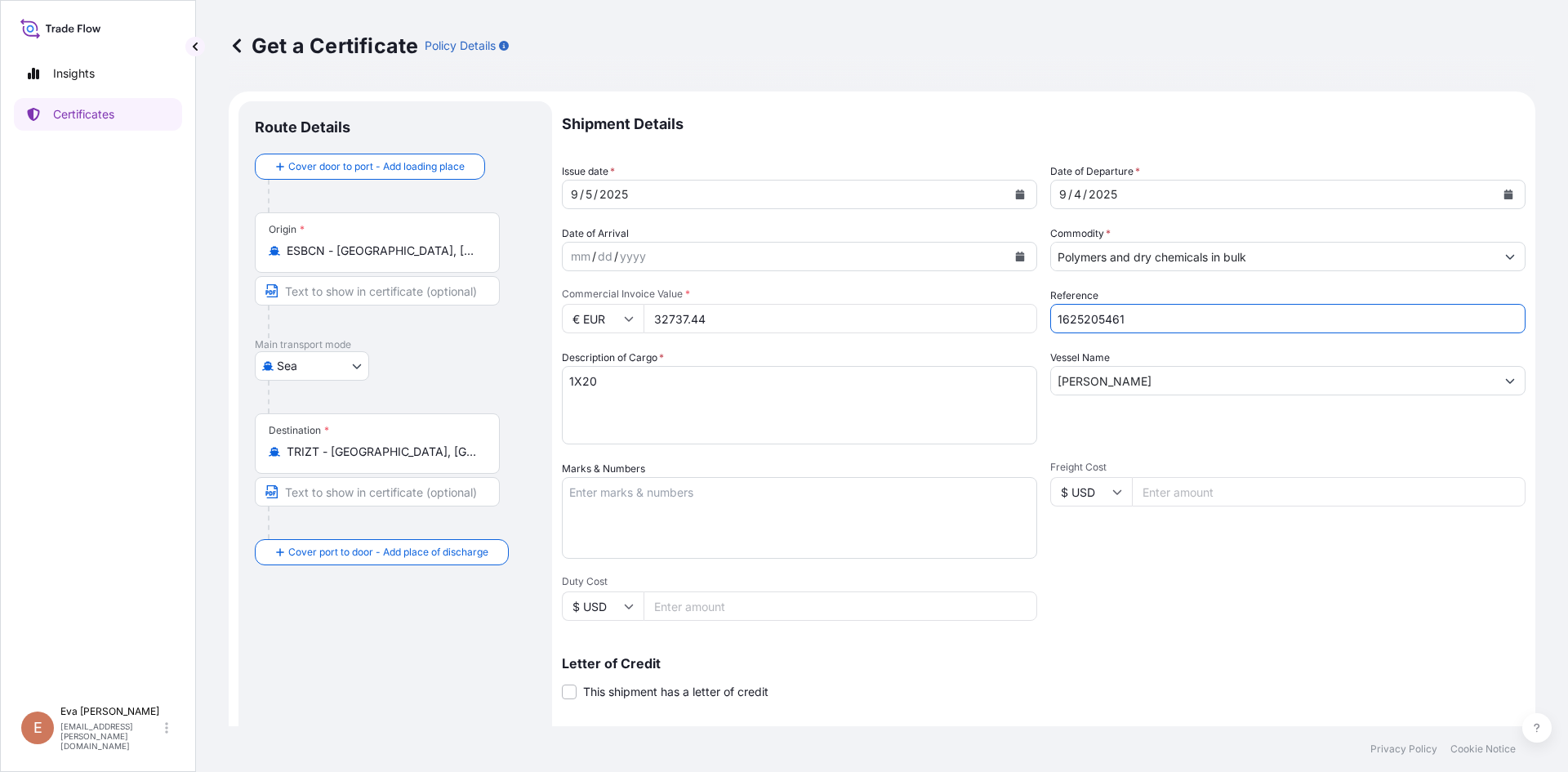
drag, startPoint x: 1097, startPoint y: 318, endPoint x: 1215, endPoint y: 320, distance: 118.0
click at [1215, 320] on input "1625205461" at bounding box center [1289, 318] width 475 height 29
type input "1625205528"
drag, startPoint x: 595, startPoint y: 384, endPoint x: 583, endPoint y: 385, distance: 12.0
click at [583, 385] on textarea "1X20" at bounding box center [799, 405] width 475 height 78
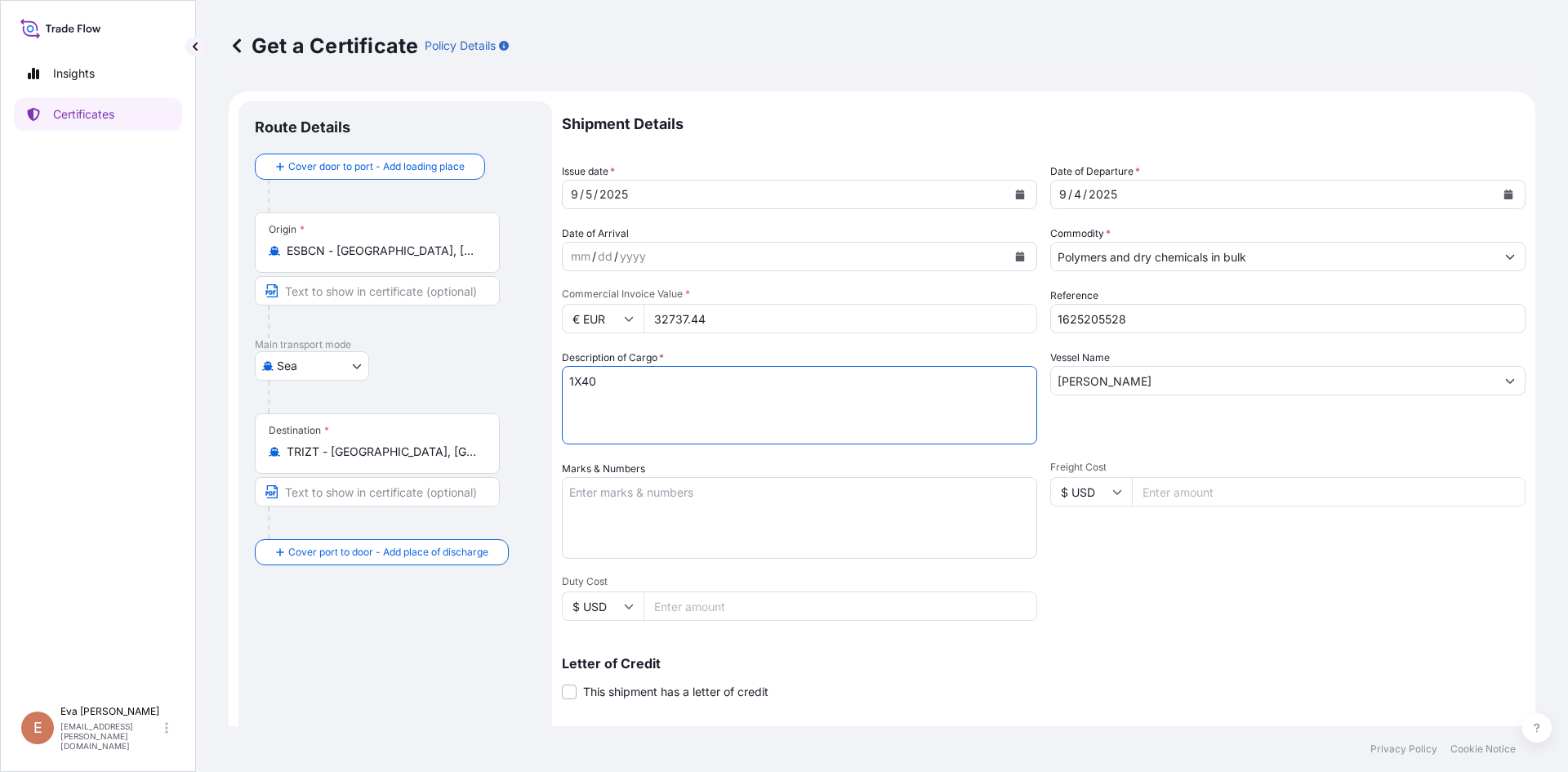
type textarea "1X40"
drag, startPoint x: 771, startPoint y: 321, endPoint x: 418, endPoint y: 327, distance: 353.1
click at [429, 327] on form "Route Details Cover door to port - Add loading place Place of loading Road / In…" at bounding box center [882, 513] width 1307 height 844
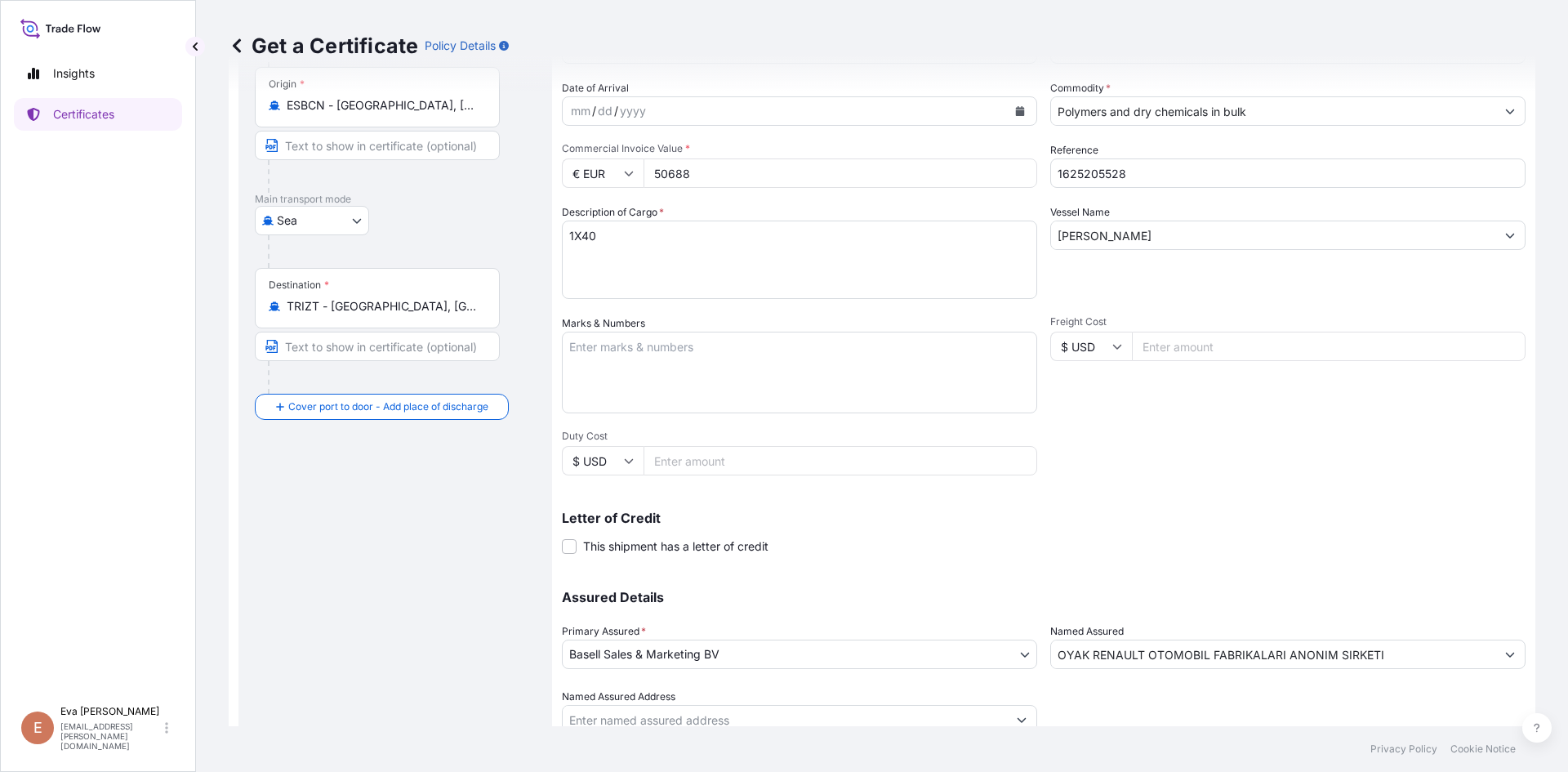
scroll to position [209, 0]
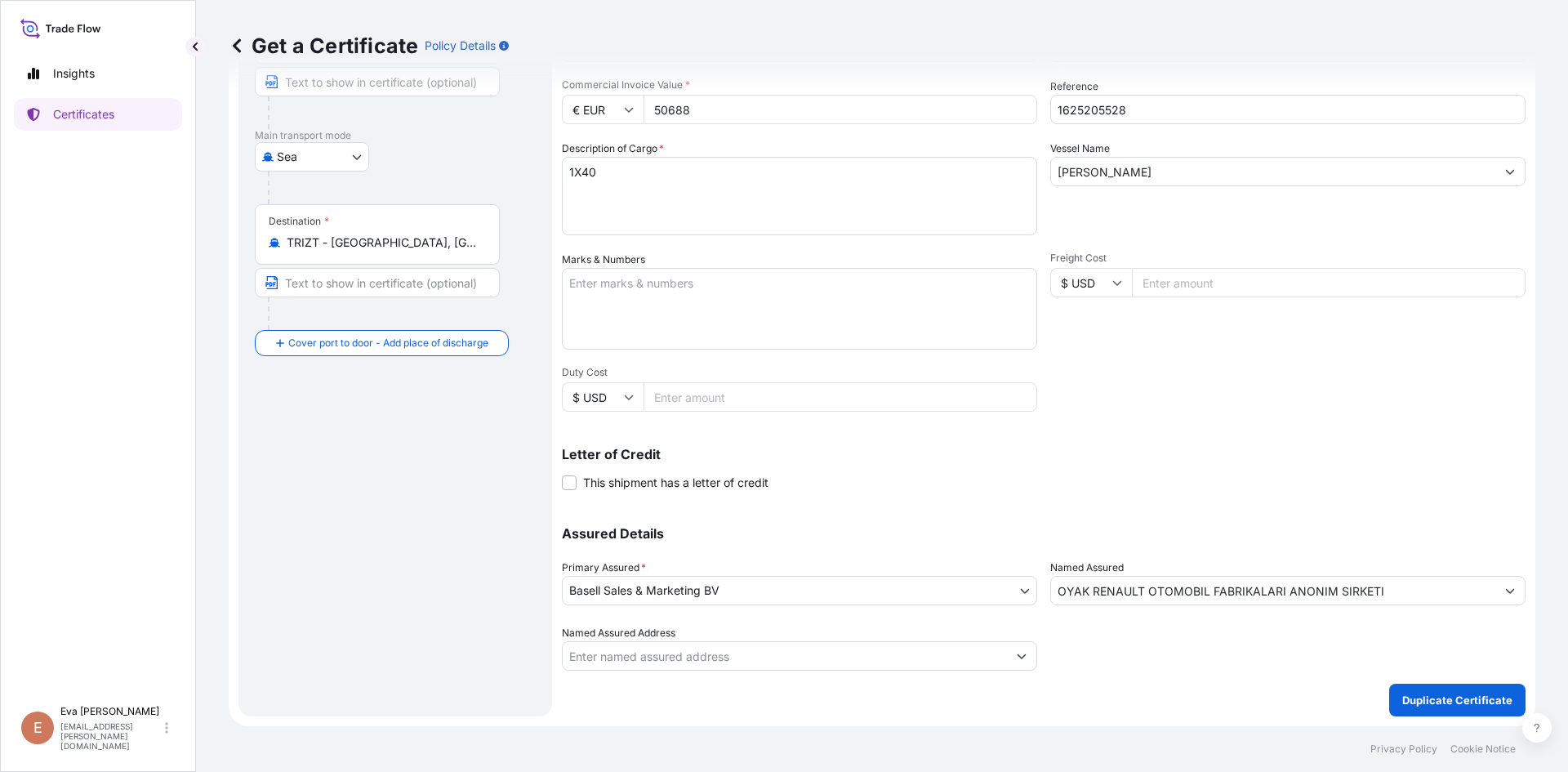
type input "50688"
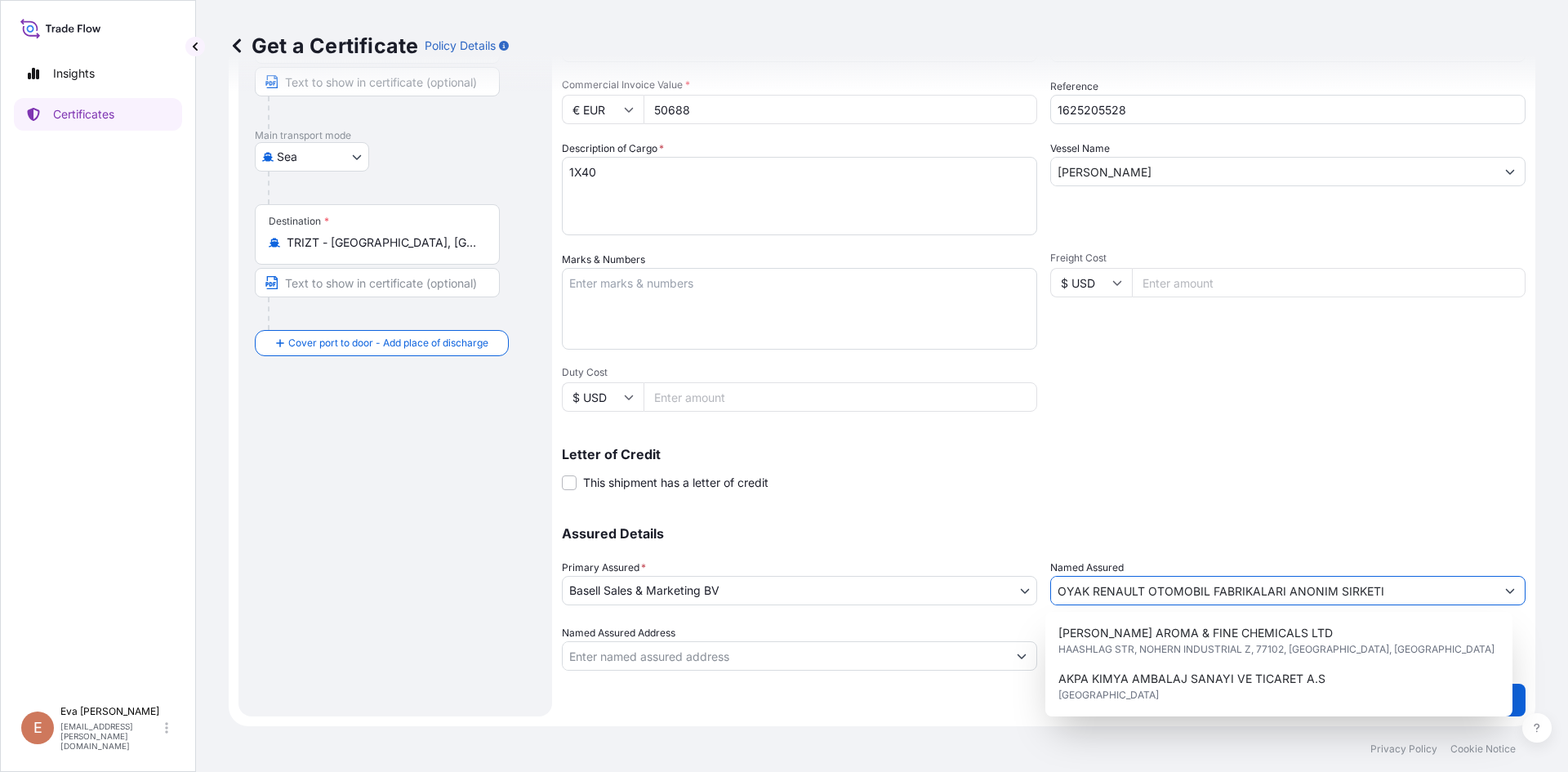
drag, startPoint x: 1387, startPoint y: 588, endPoint x: 919, endPoint y: 589, distance: 468.0
click at [923, 592] on div "Assured Details Primary Assured * Basell Sales & Marketing BV Basell Poliolefin…" at bounding box center [1044, 589] width 964 height 163
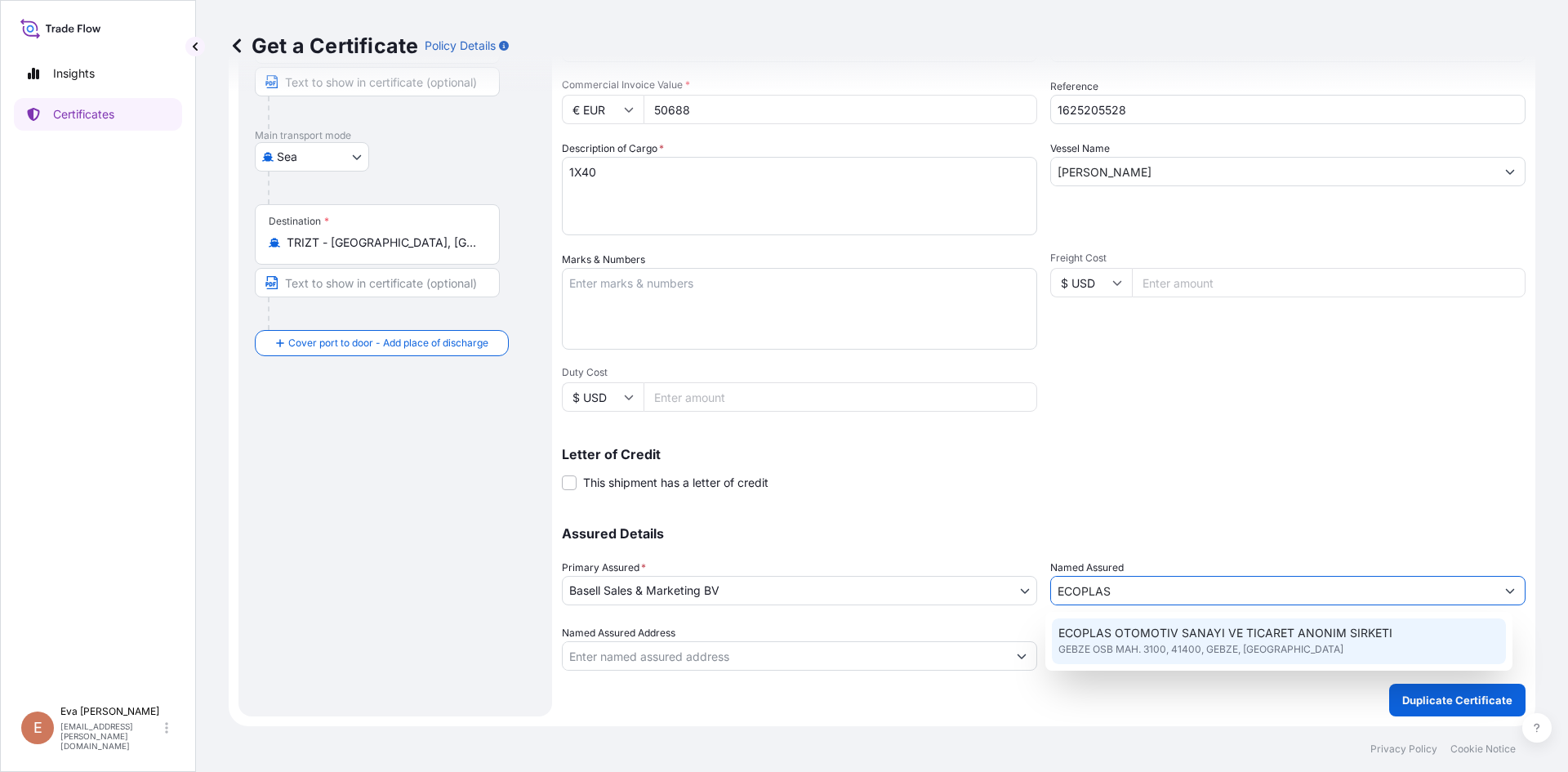
click at [1192, 642] on span "GEBZE OSB MAH. 3100, 41400, GEBZE, [GEOGRAPHIC_DATA]" at bounding box center [1201, 650] width 285 height 16
type input "ECOPLAS OTOMOTIV SANAYI VE TICARET ANONIM SIRKETI"
type input "GEBZE OSB MAH. 3100"
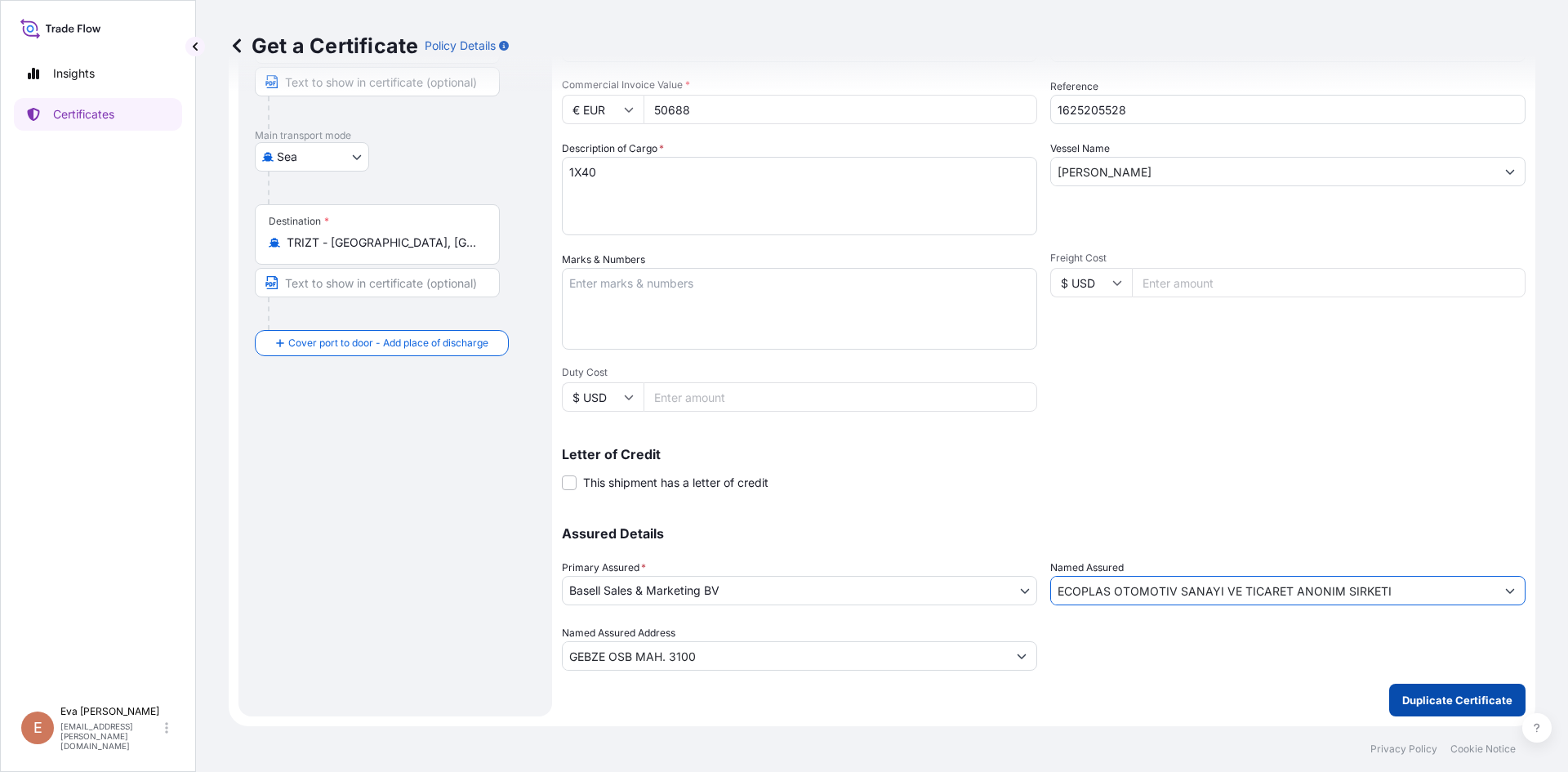
type input "ECOPLAS OTOMOTIV SANAYI VE TICARET ANONIM SIRKETI"
click at [1461, 718] on form "Route Details Cover door to port - Add loading place Place of loading Road / In…" at bounding box center [882, 304] width 1307 height 844
click at [1459, 707] on p "Duplicate Certificate" at bounding box center [1458, 699] width 111 height 16
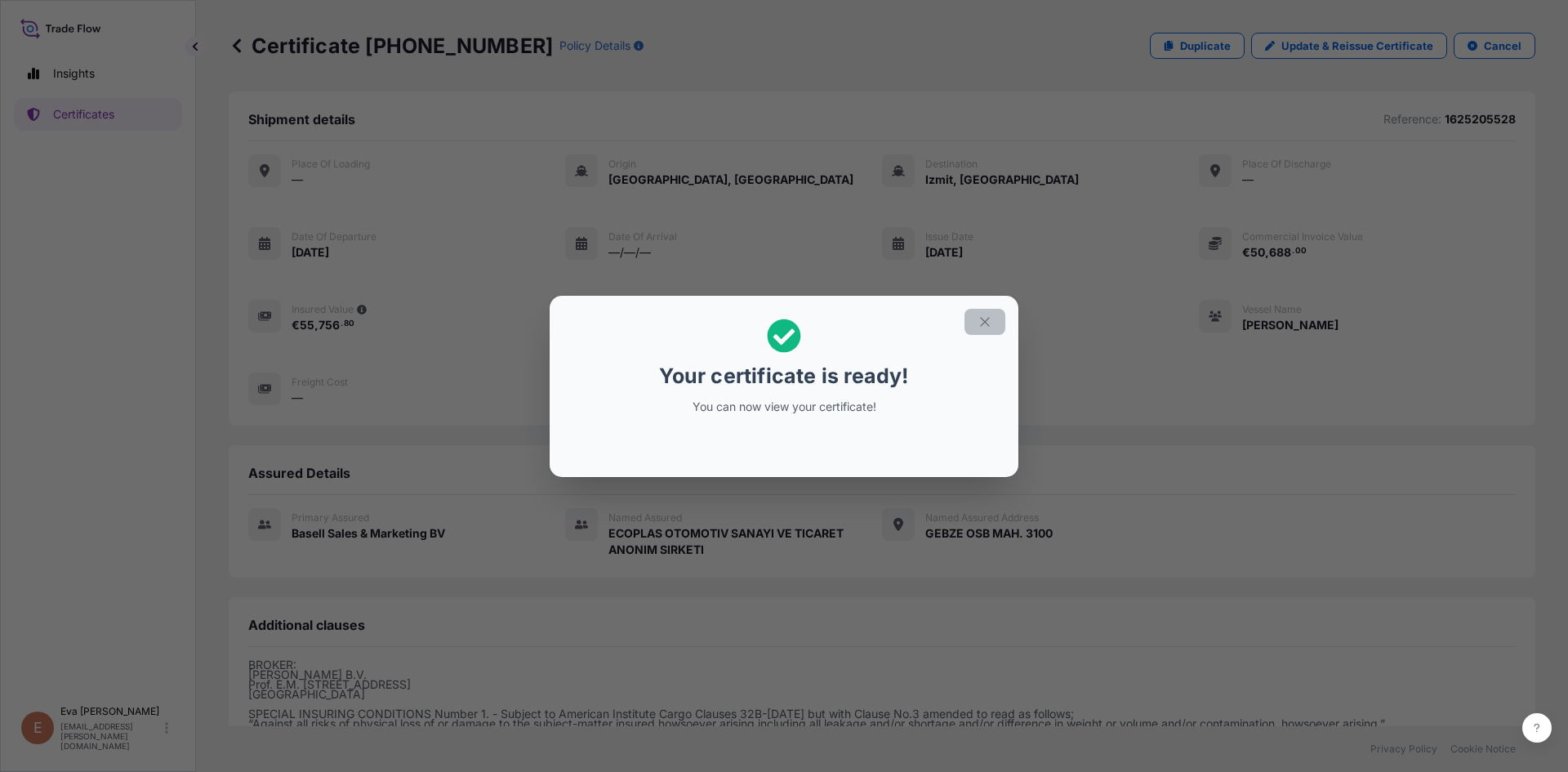
click at [984, 332] on button "button" at bounding box center [985, 321] width 41 height 26
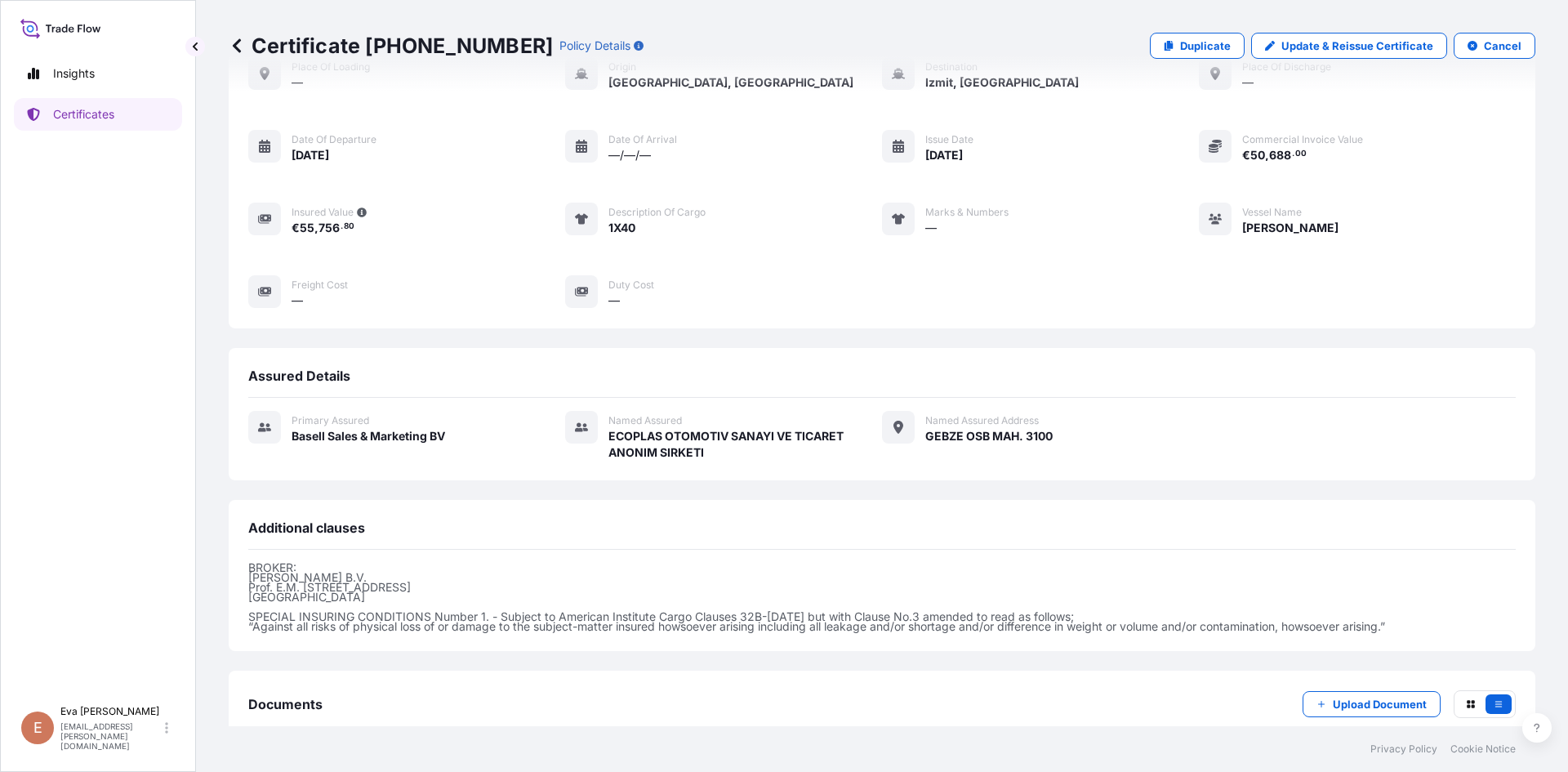
scroll to position [194, 0]
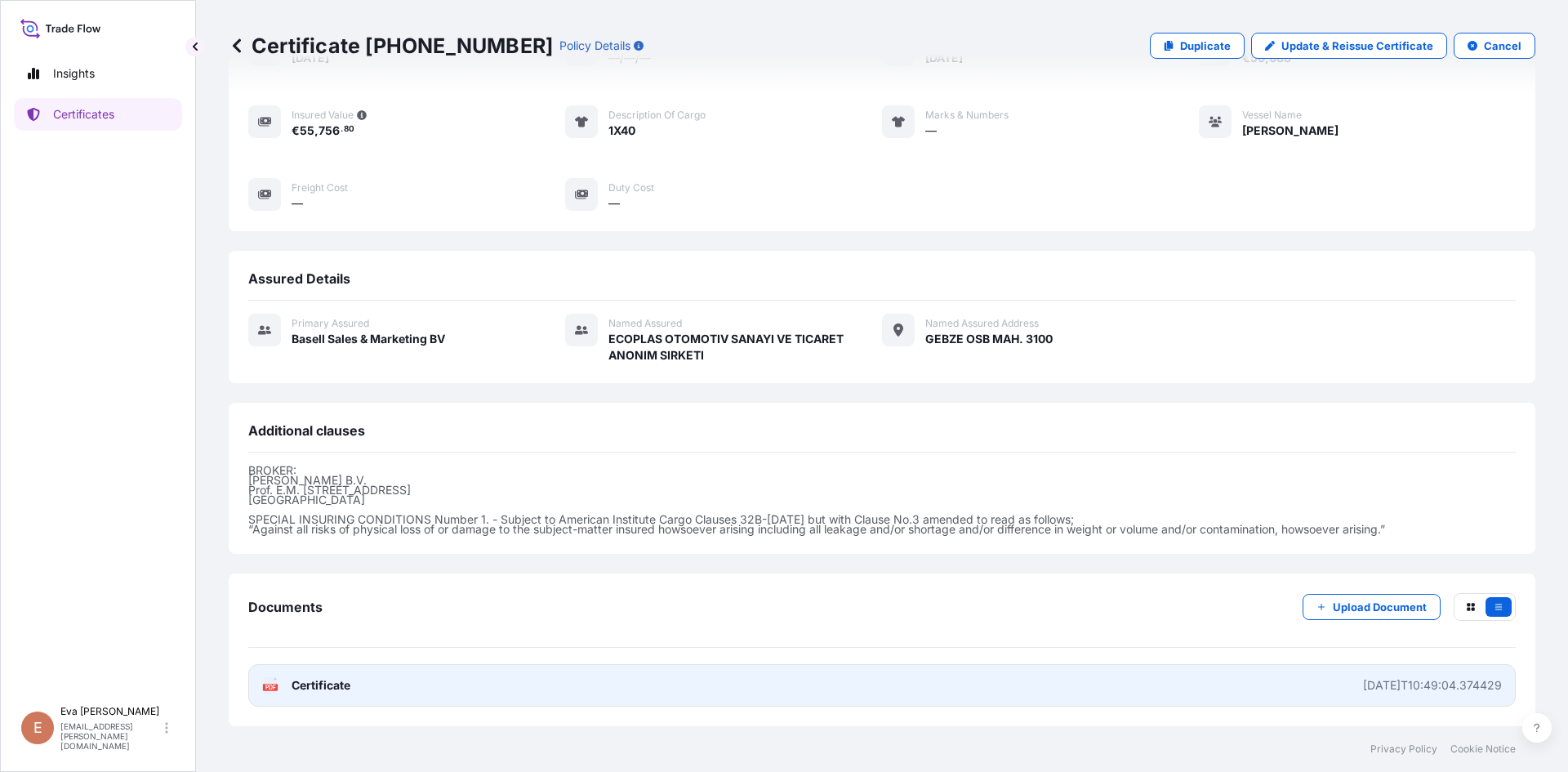
click at [283, 681] on div "PDF Certificate" at bounding box center [306, 685] width 88 height 16
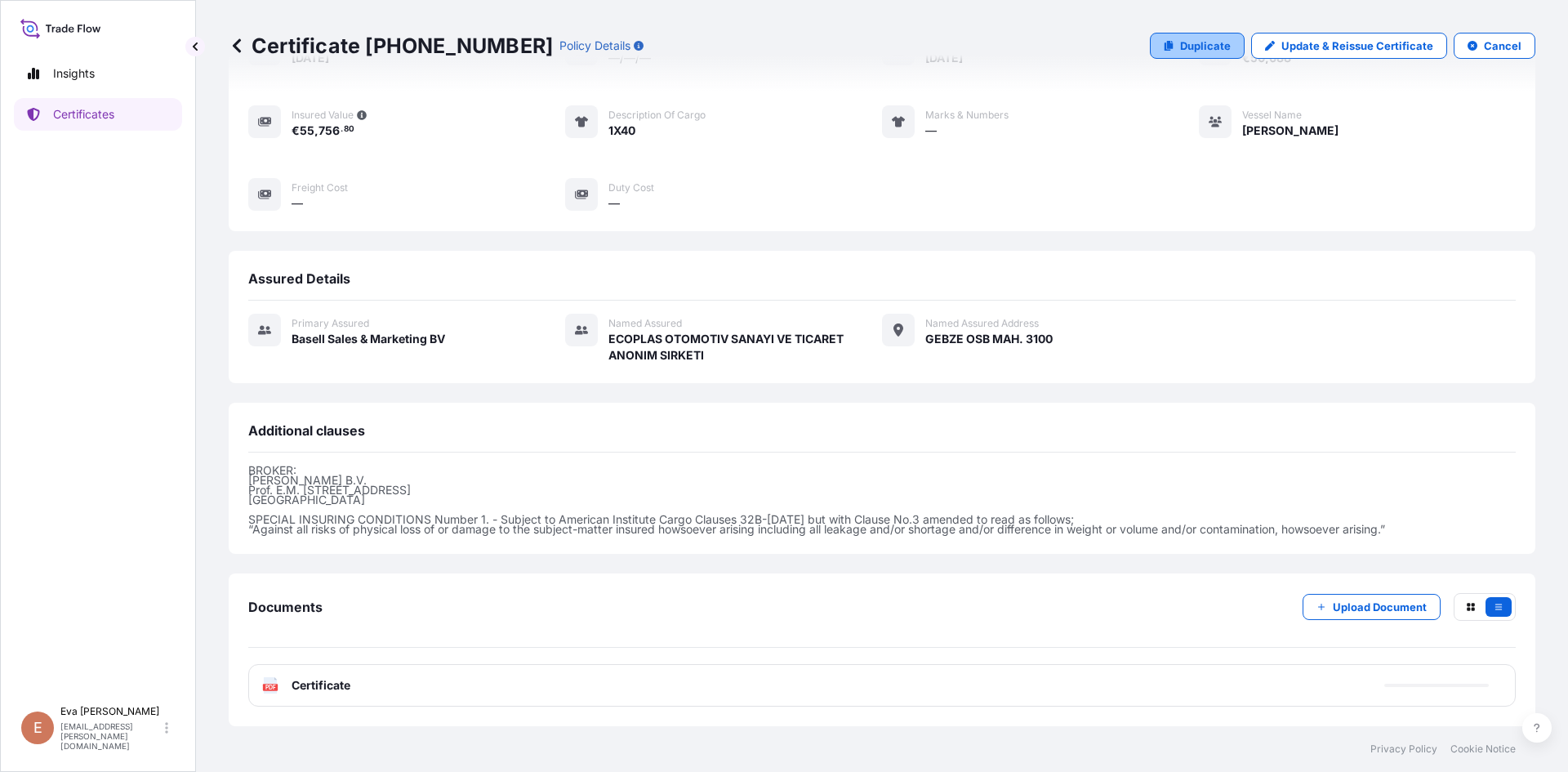
click at [1194, 42] on p "Duplicate" at bounding box center [1206, 45] width 51 height 16
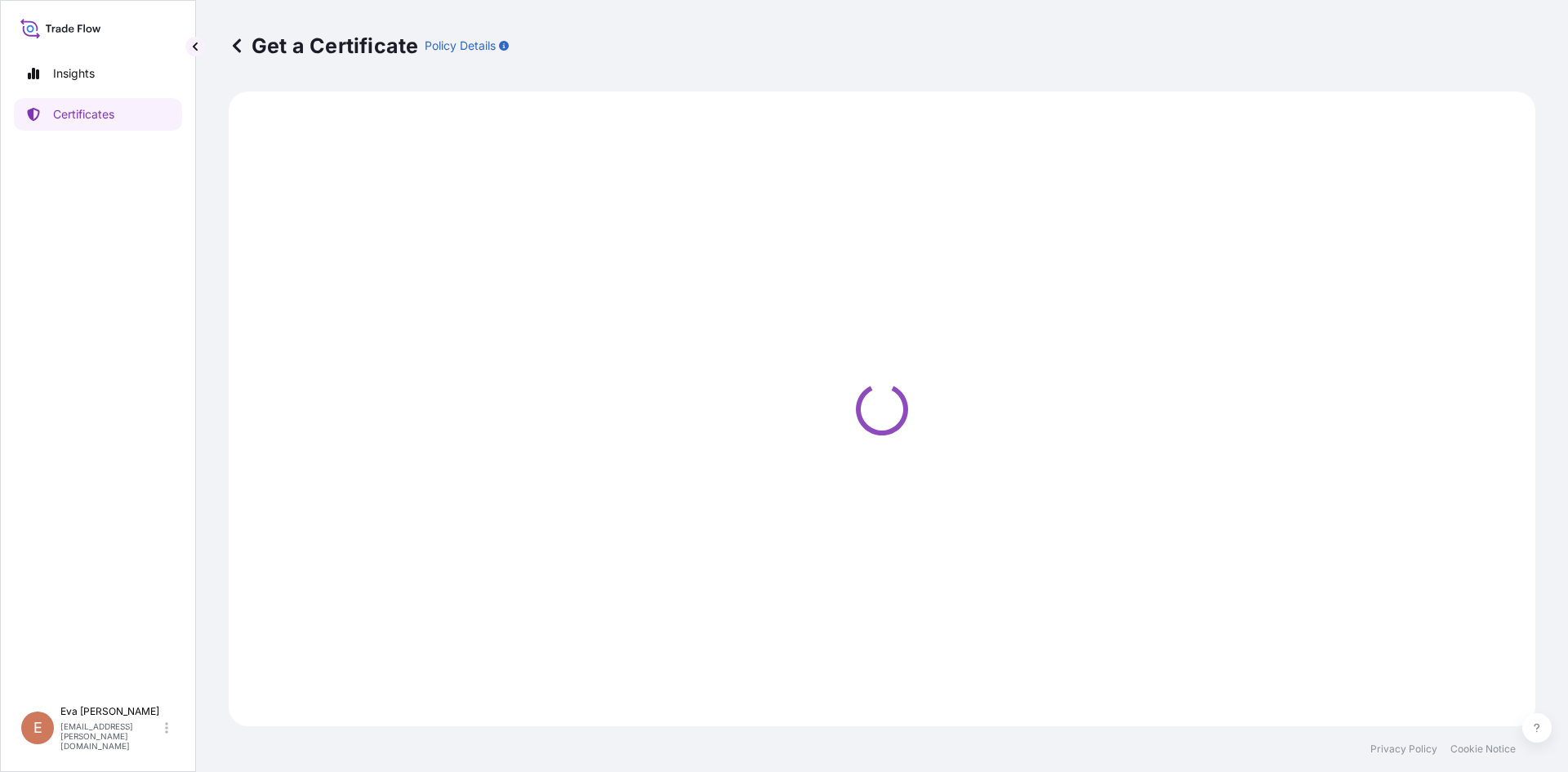
select select "Sea"
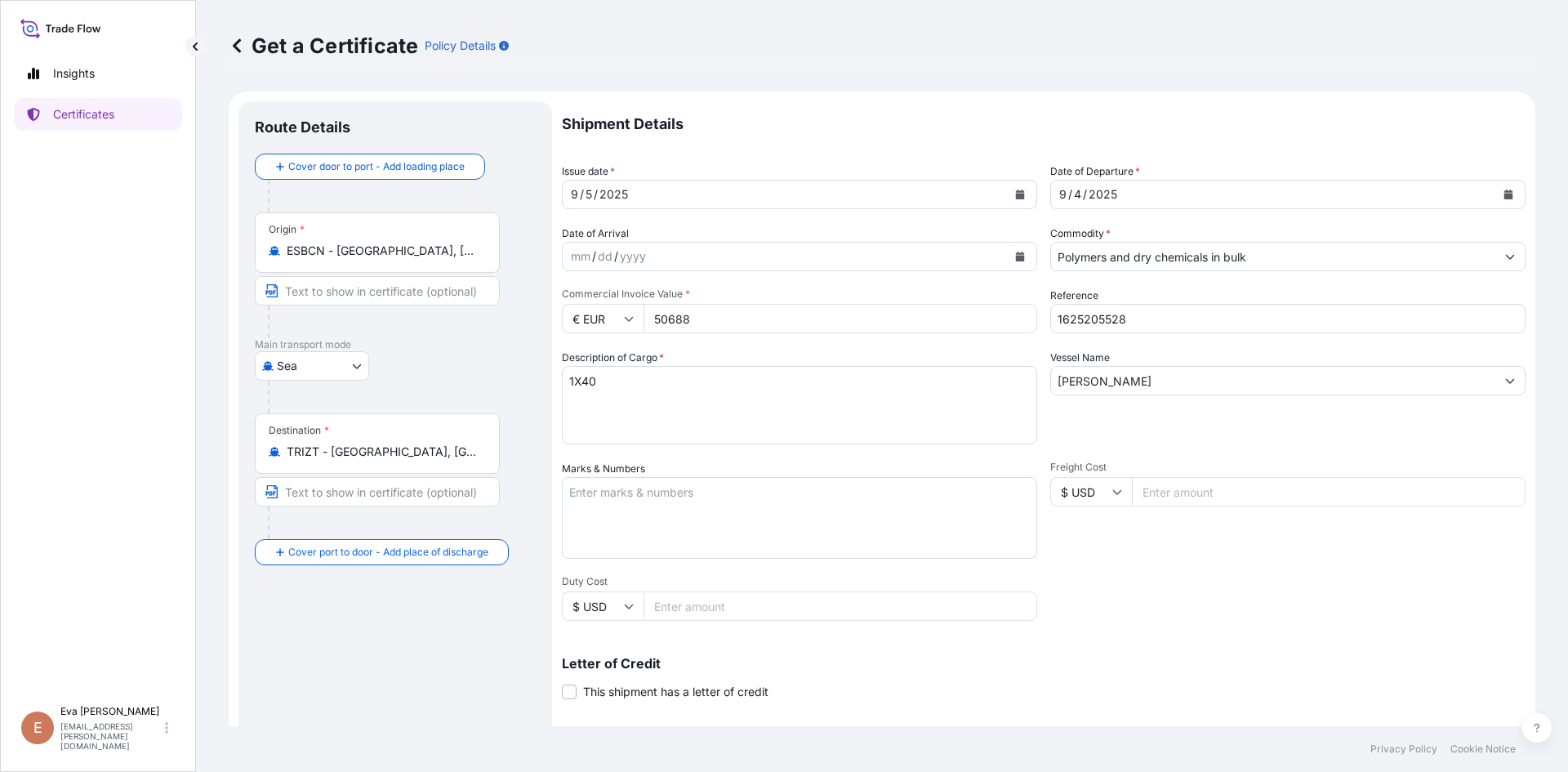
select select "32164"
click at [1100, 262] on input "Polymers and dry chemicals in bulk" at bounding box center [1273, 256] width 445 height 29
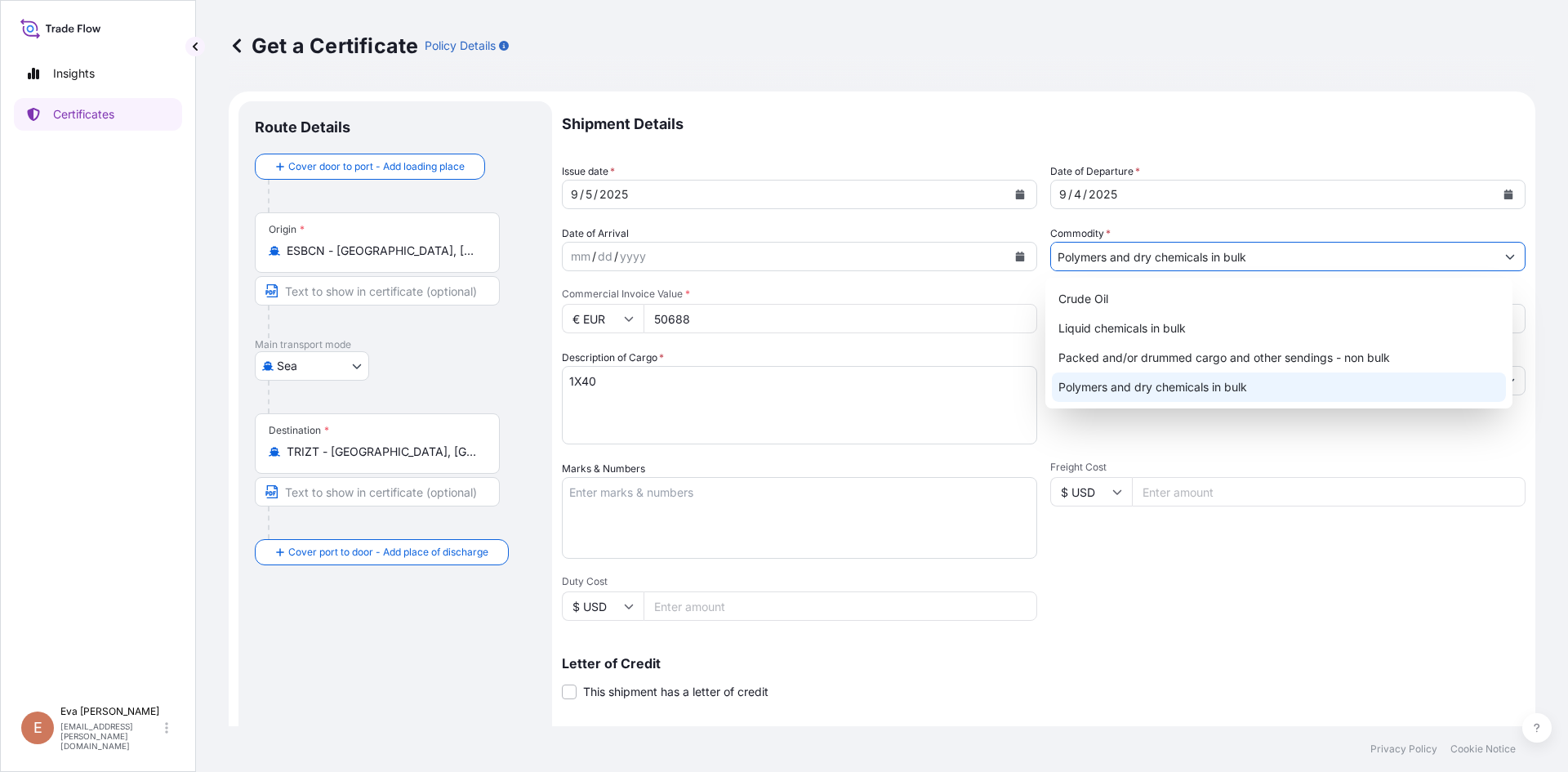
click at [1148, 378] on div "Polymers and dry chemicals in bulk" at bounding box center [1279, 386] width 455 height 29
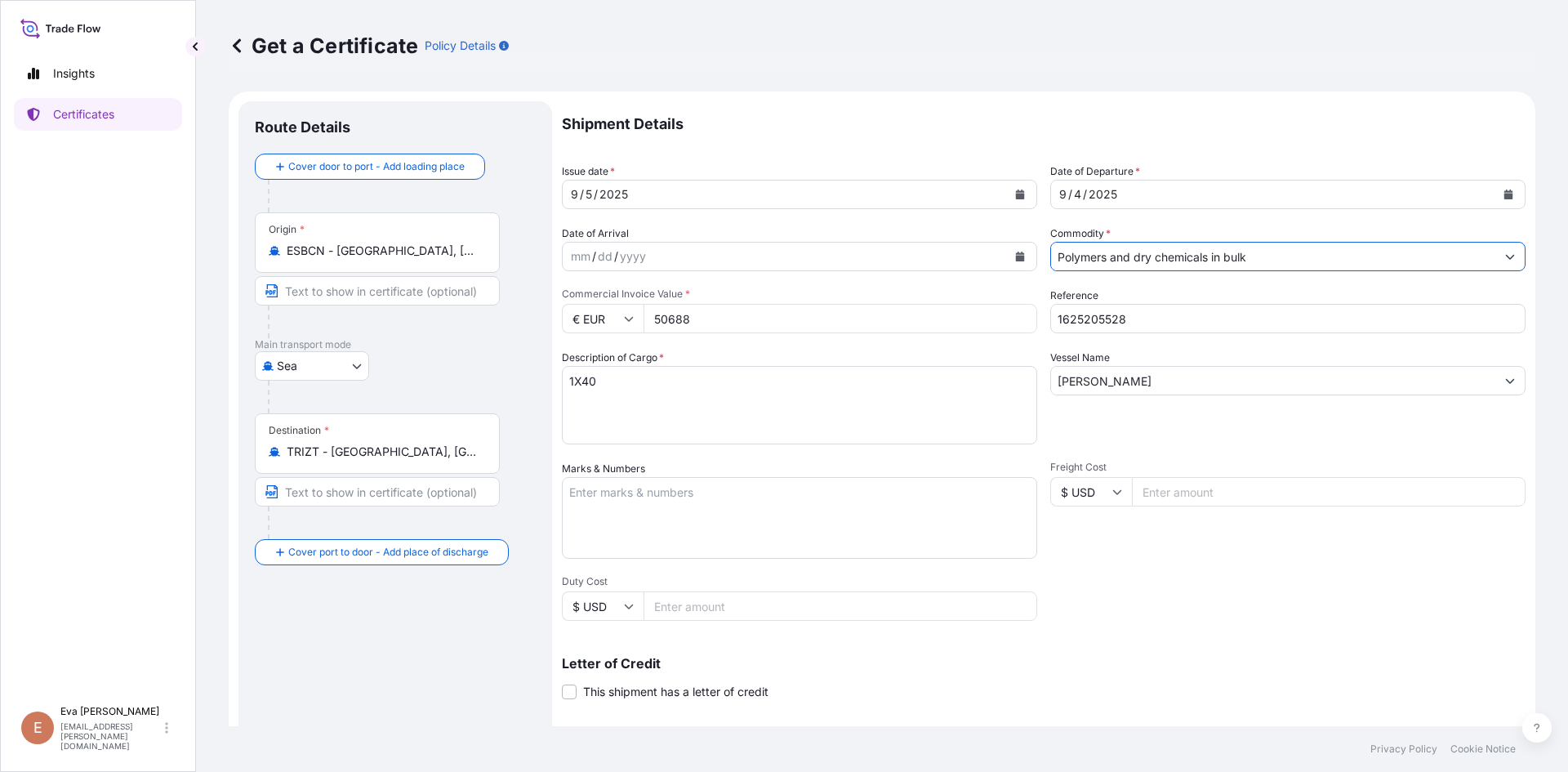
click at [1125, 248] on input "Polymers and dry chemicals in bulk" at bounding box center [1273, 256] width 445 height 29
click at [1167, 255] on input "Polymers and dry chemicals in bulk" at bounding box center [1273, 256] width 445 height 29
click at [1503, 256] on button "Show suggestions" at bounding box center [1510, 256] width 29 height 29
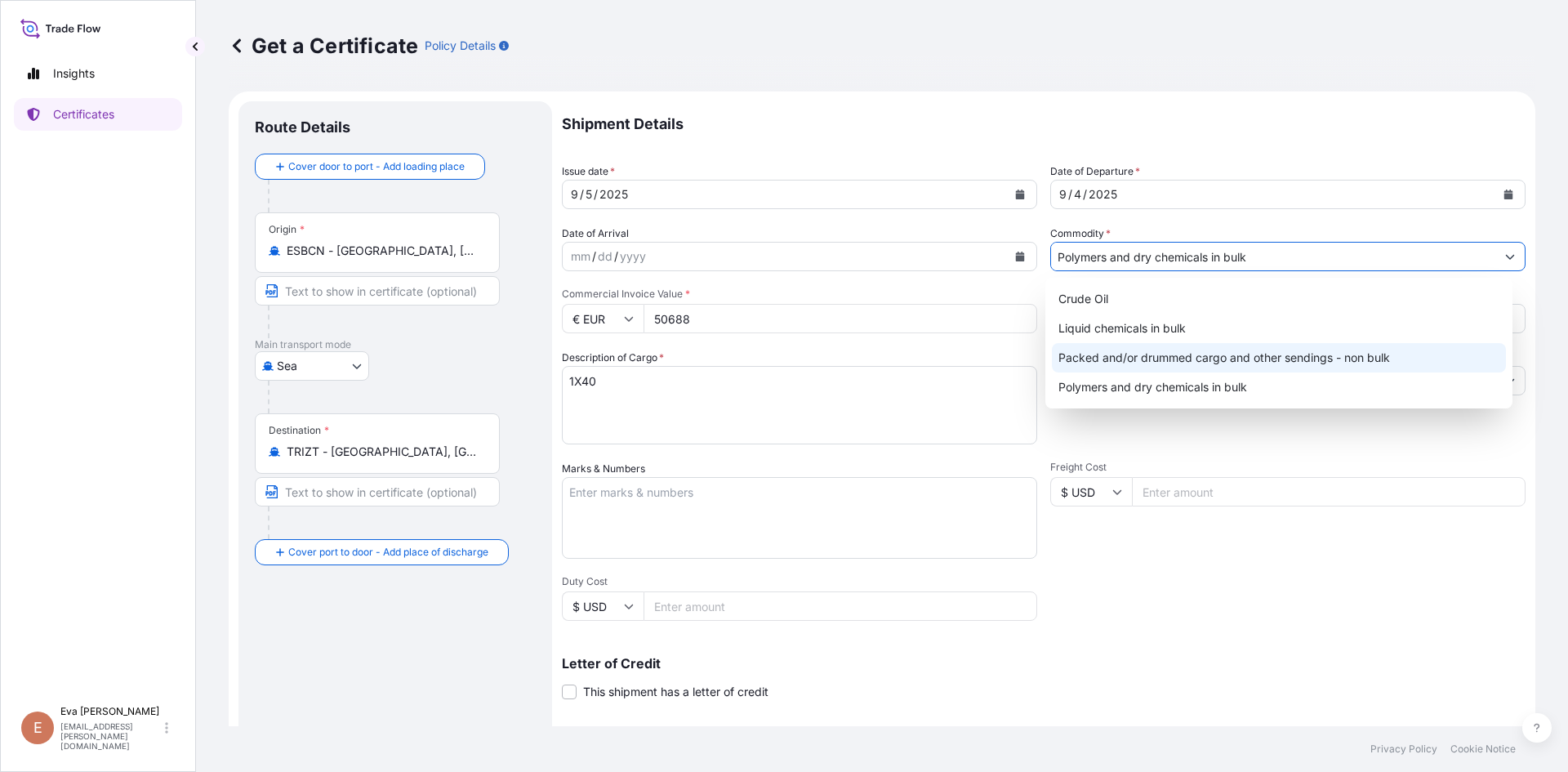
click at [1406, 360] on div "Packed and/or drummed cargo and other sendings - non bulk" at bounding box center [1279, 357] width 455 height 29
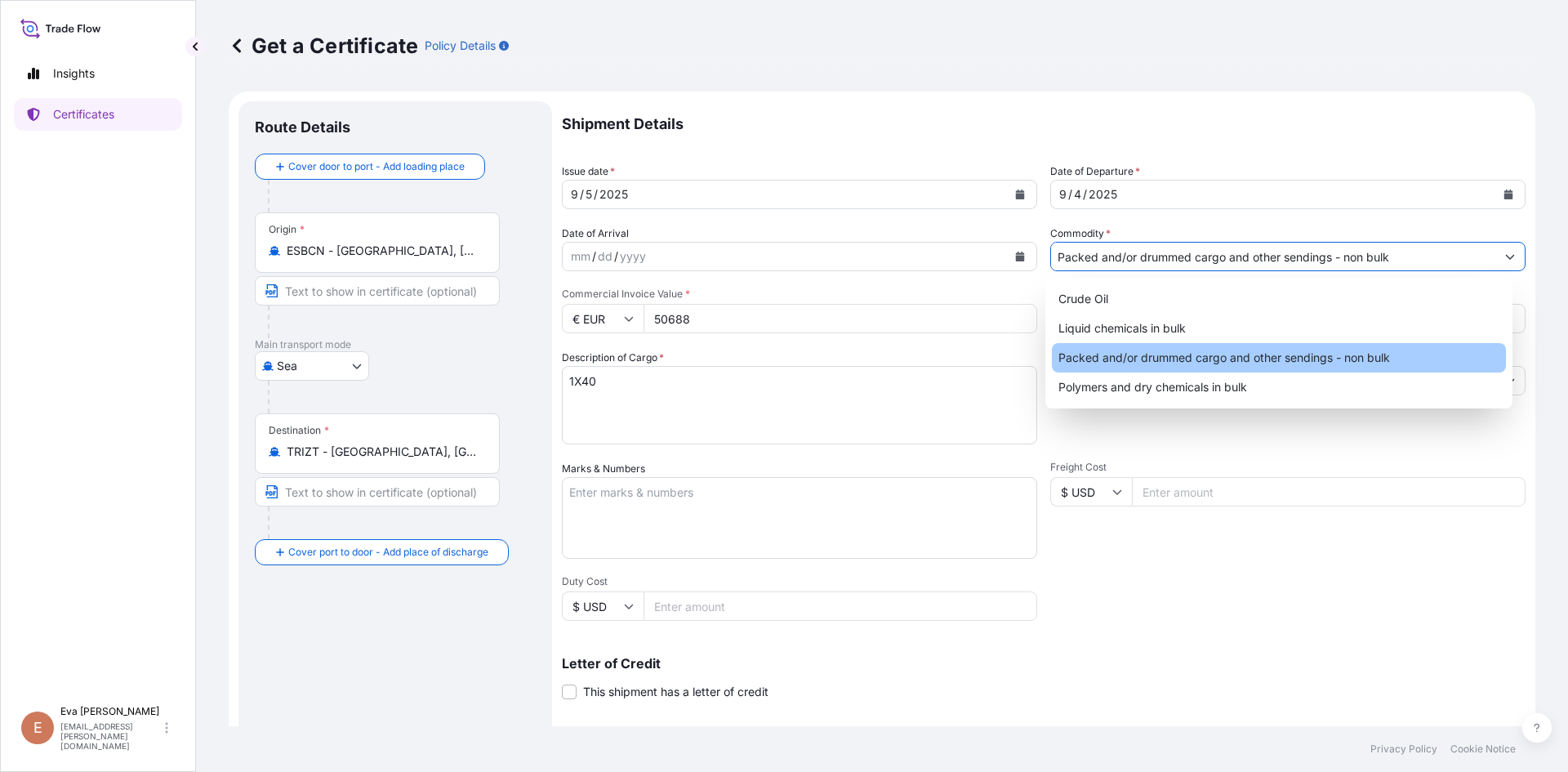
type input "Packed and/or drummed cargo and other sendings - non bulk"
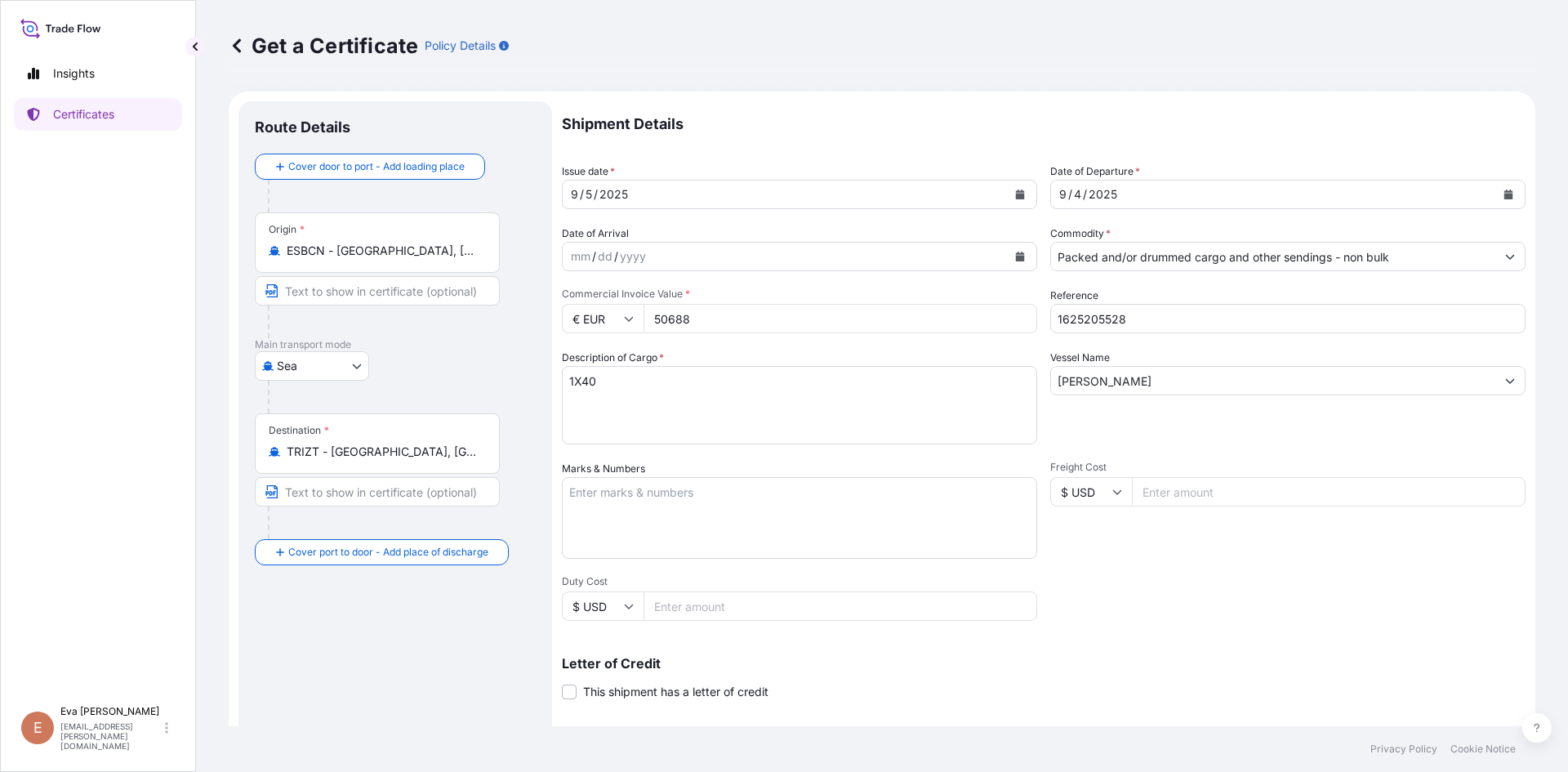
drag, startPoint x: 724, startPoint y: 308, endPoint x: 503, endPoint y: 357, distance: 226.4
click at [504, 356] on form "Route Details Cover door to port - Add loading place Place of loading Road / [G…" at bounding box center [882, 513] width 1307 height 844
type input "88110"
drag, startPoint x: 575, startPoint y: 378, endPoint x: 560, endPoint y: 380, distance: 15.1
click at [560, 380] on form "Route Details Cover door to port - Add loading place Place of loading Road / [G…" at bounding box center [882, 513] width 1307 height 844
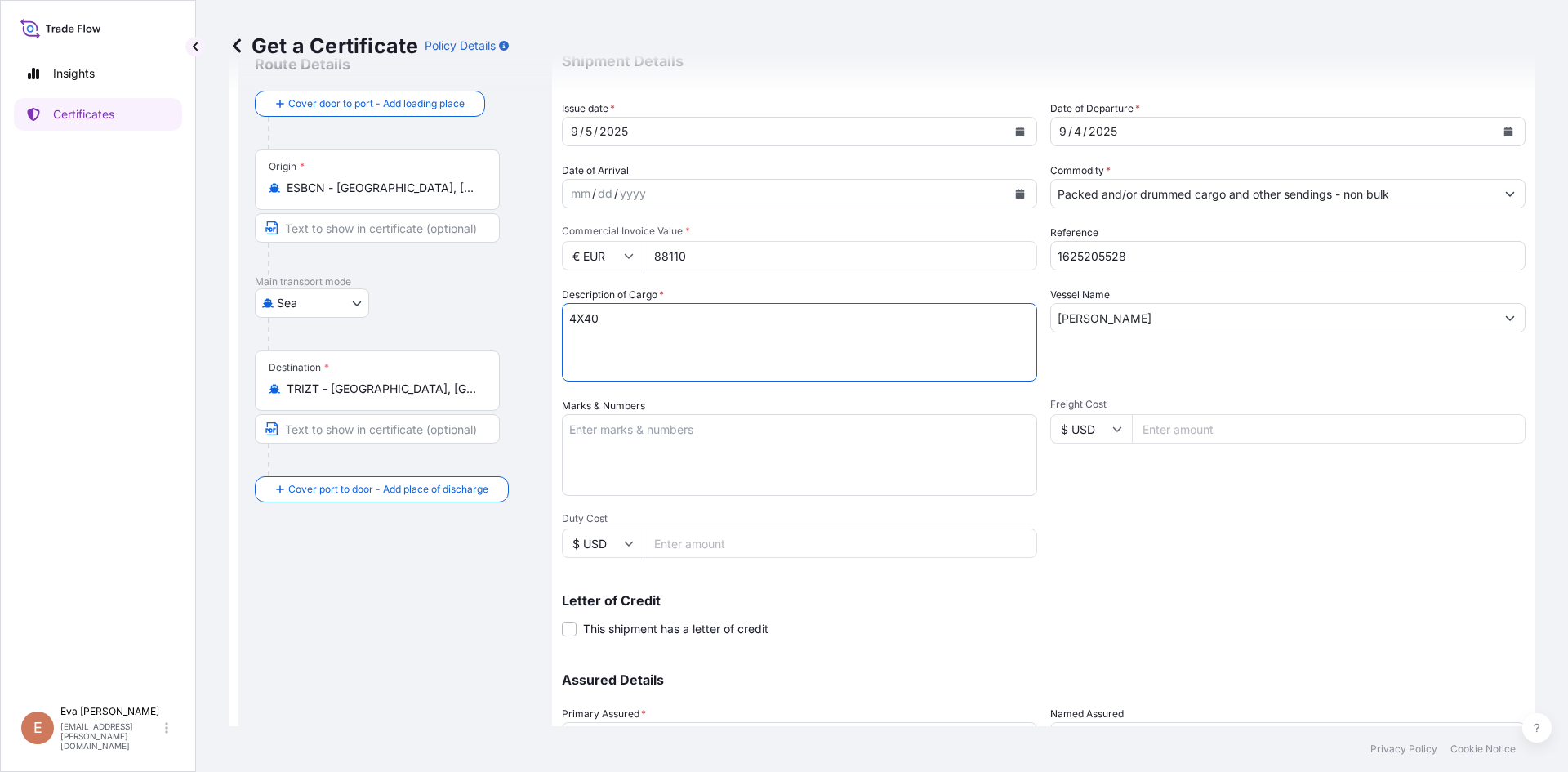
scroll to position [209, 0]
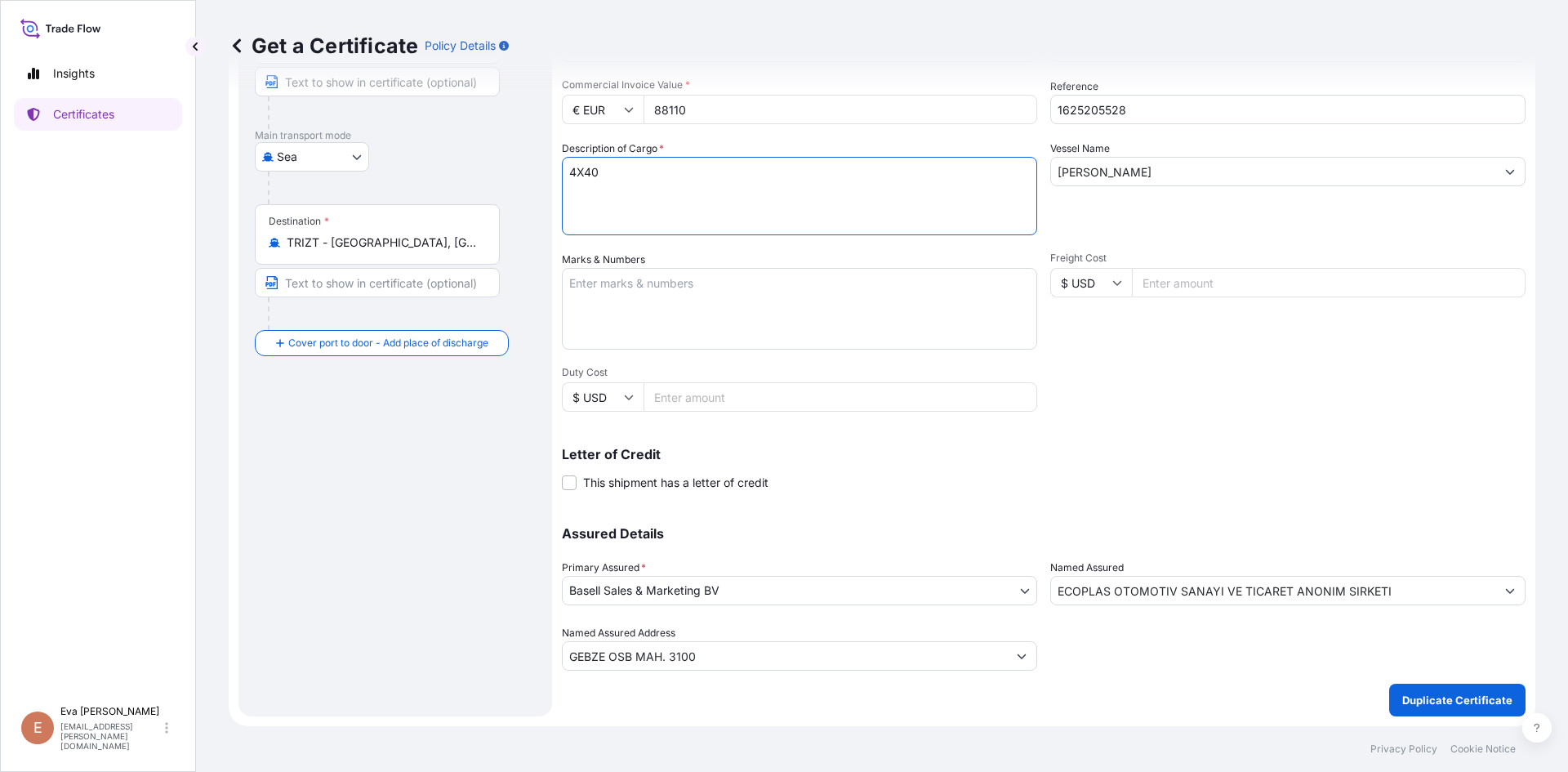
type textarea "4X40"
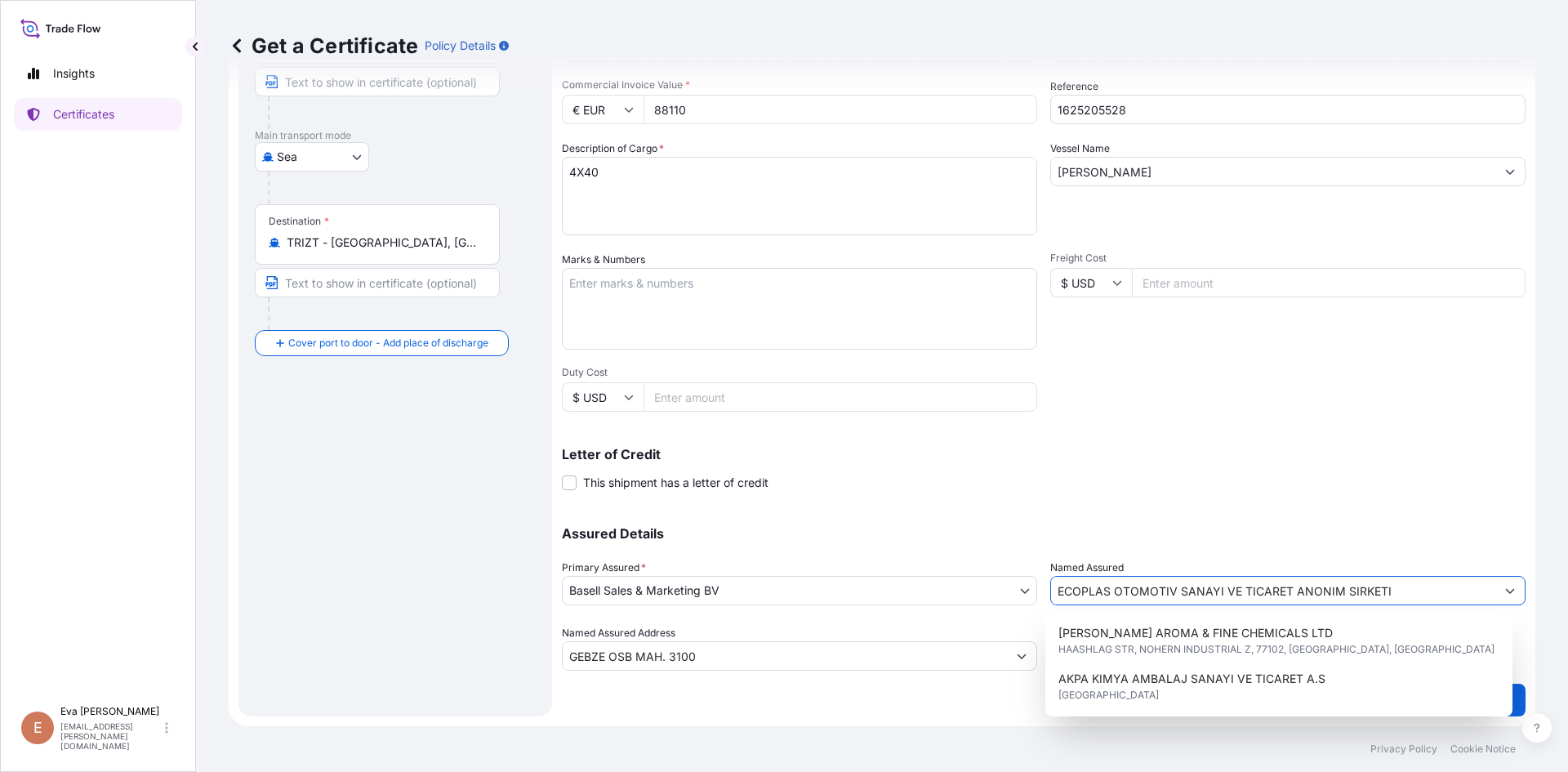
drag, startPoint x: 1403, startPoint y: 586, endPoint x: 876, endPoint y: 586, distance: 527.0
click at [885, 586] on div "Assured Details Primary Assured * Basell Sales & Marketing BV Basell Poliolefin…" at bounding box center [1044, 589] width 964 height 163
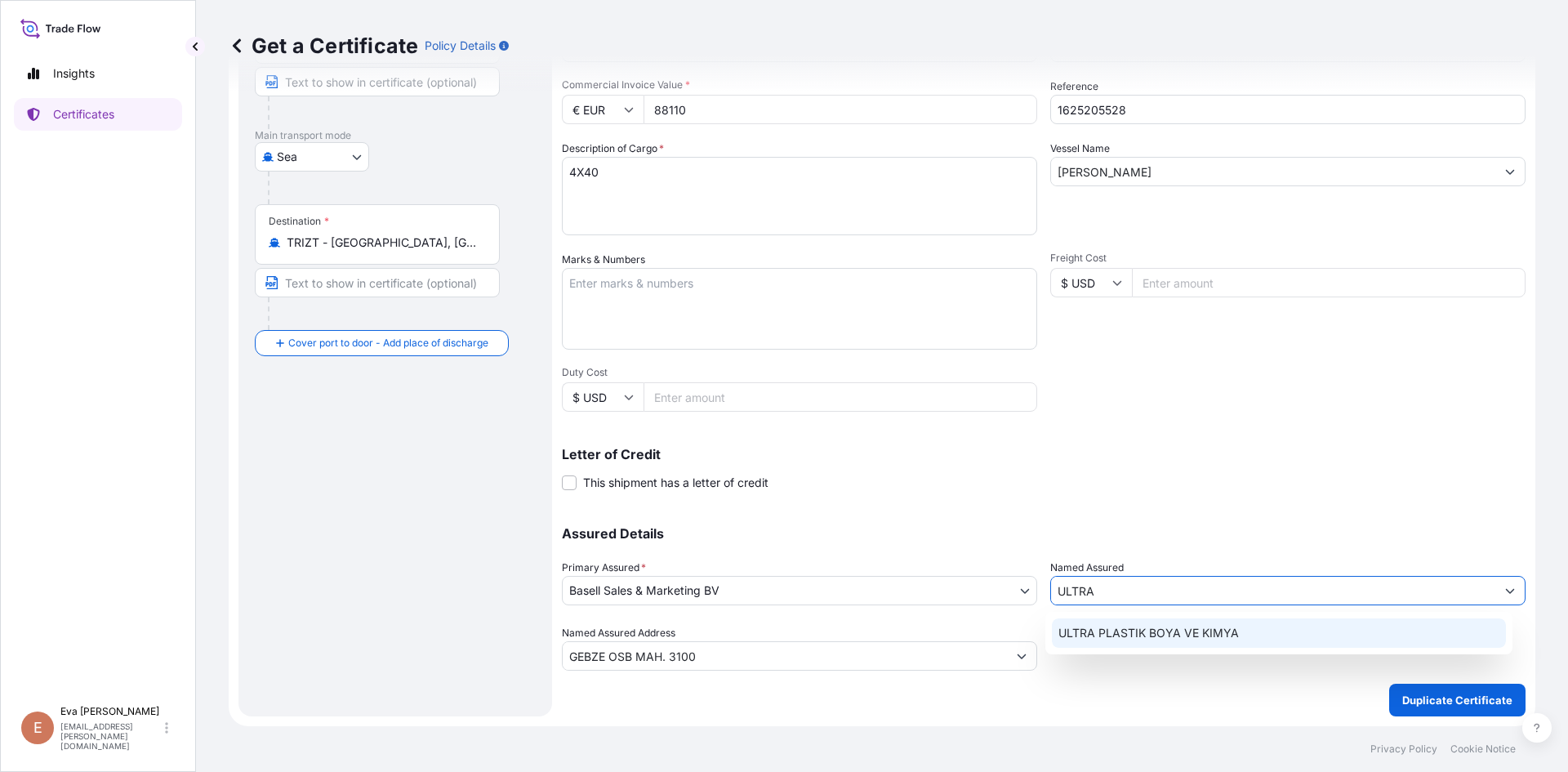
click at [1134, 634] on span "ULTRA PLASTIK BOYA VE KIMYA" at bounding box center [1149, 633] width 181 height 16
type input "ULTRA PLASTIK BOYA VE KIMYA"
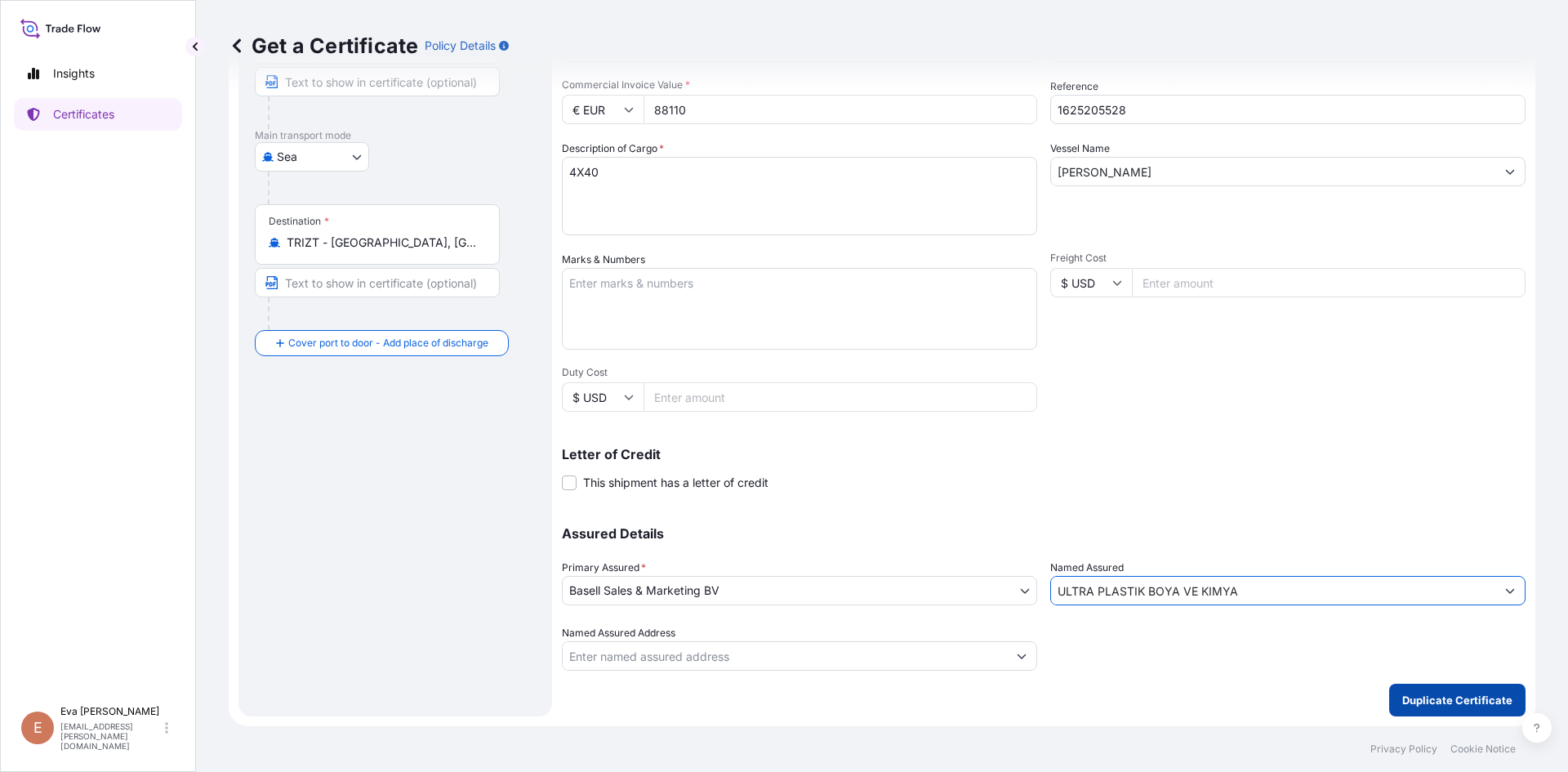
type input "ULTRA PLASTIK BOYA VE KIMYA"
click at [1411, 699] on p "Duplicate Certificate" at bounding box center [1458, 699] width 111 height 16
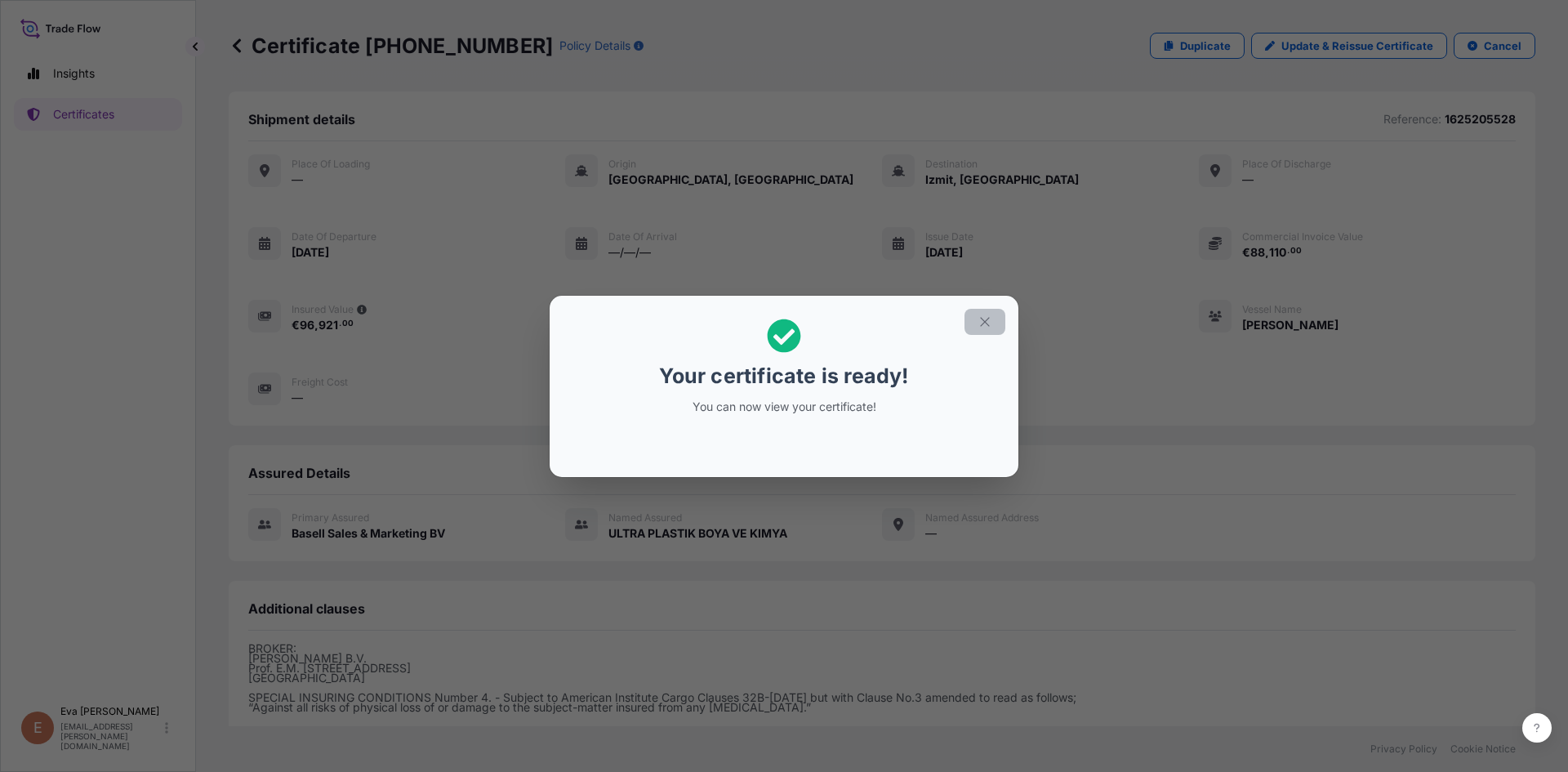
click at [986, 324] on icon "button" at bounding box center [985, 322] width 15 height 15
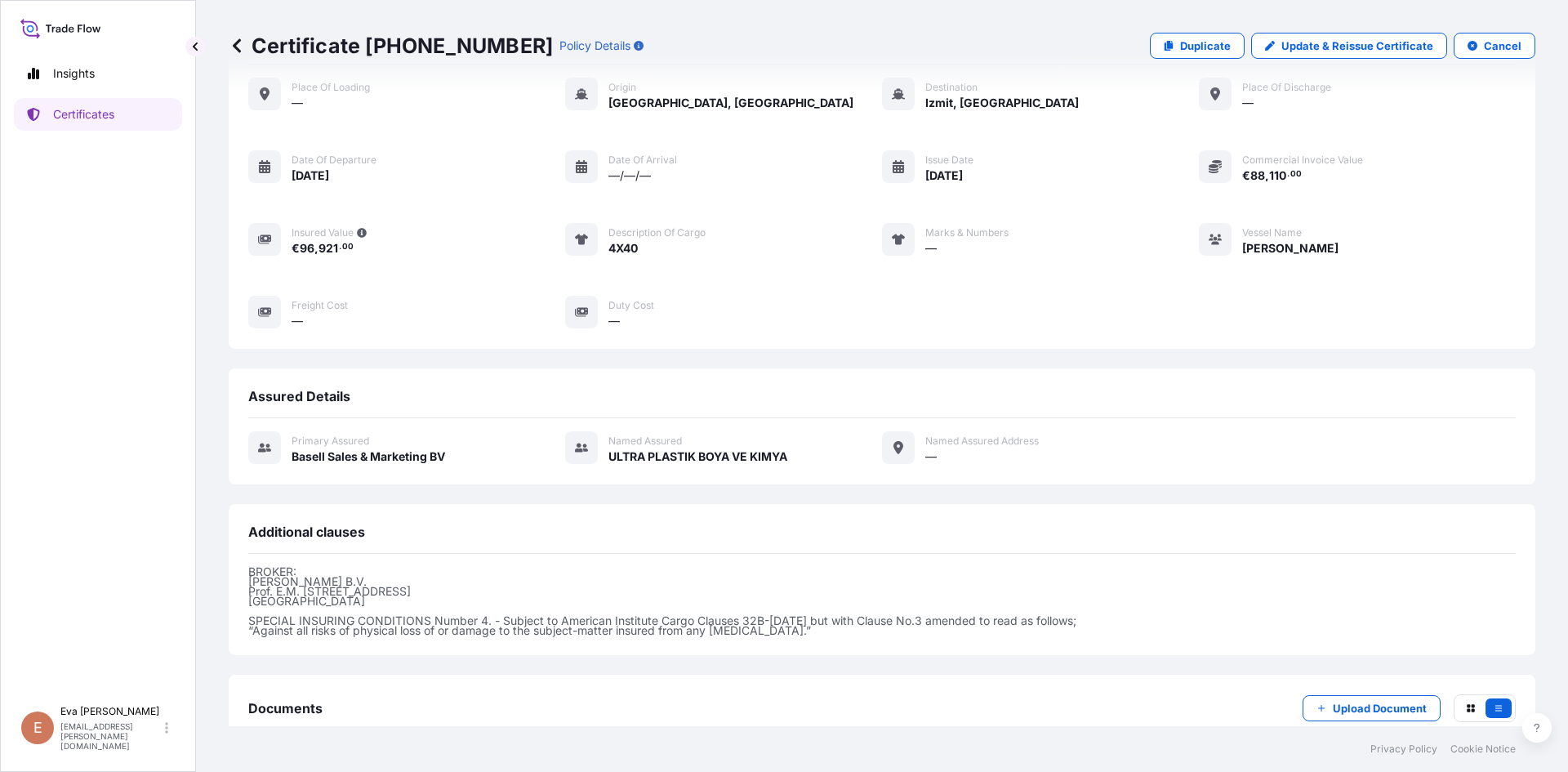
scroll to position [178, 0]
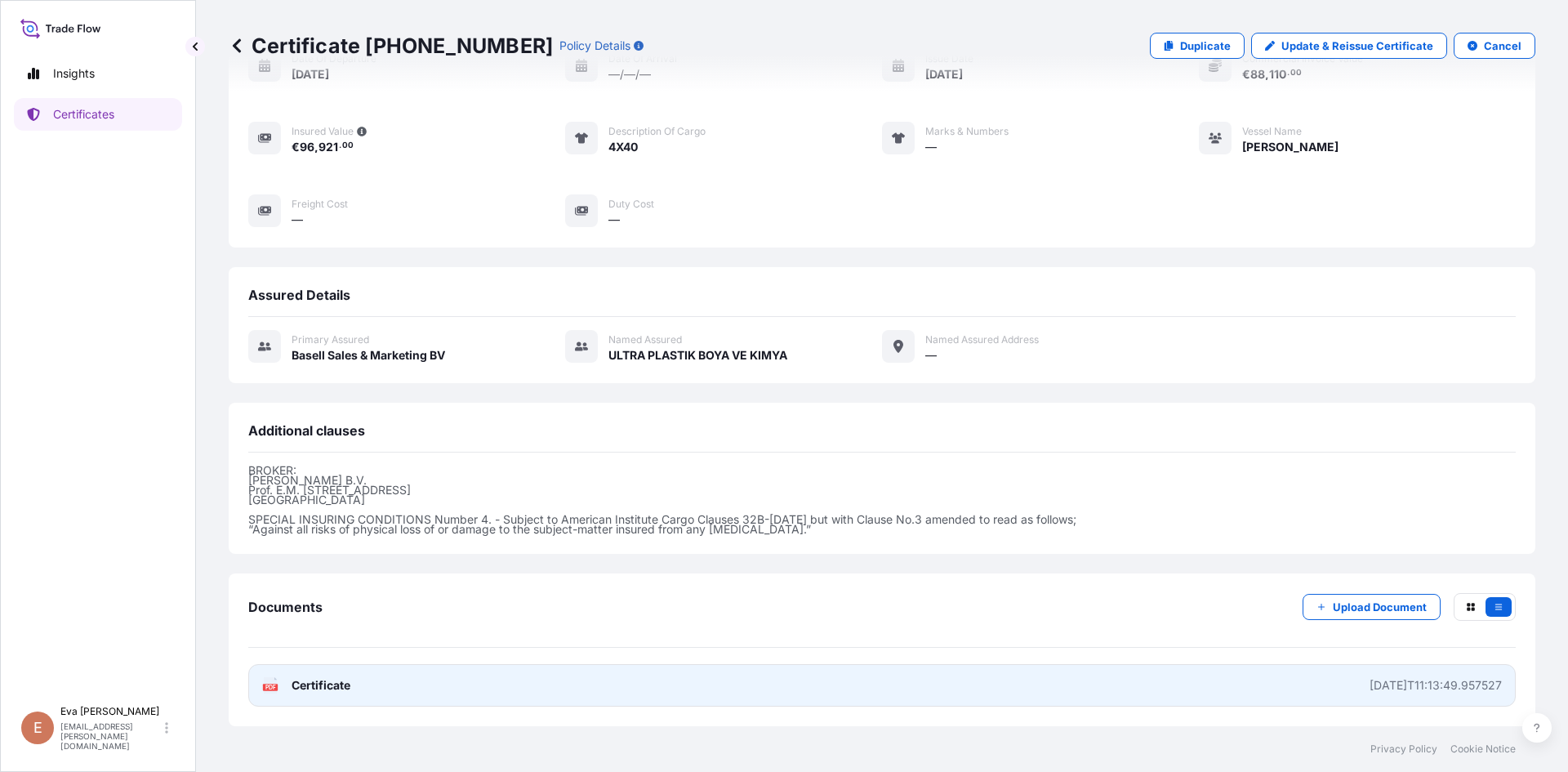
click at [274, 679] on icon at bounding box center [275, 678] width 3 height 3
